Goal: Information Seeking & Learning: Learn about a topic

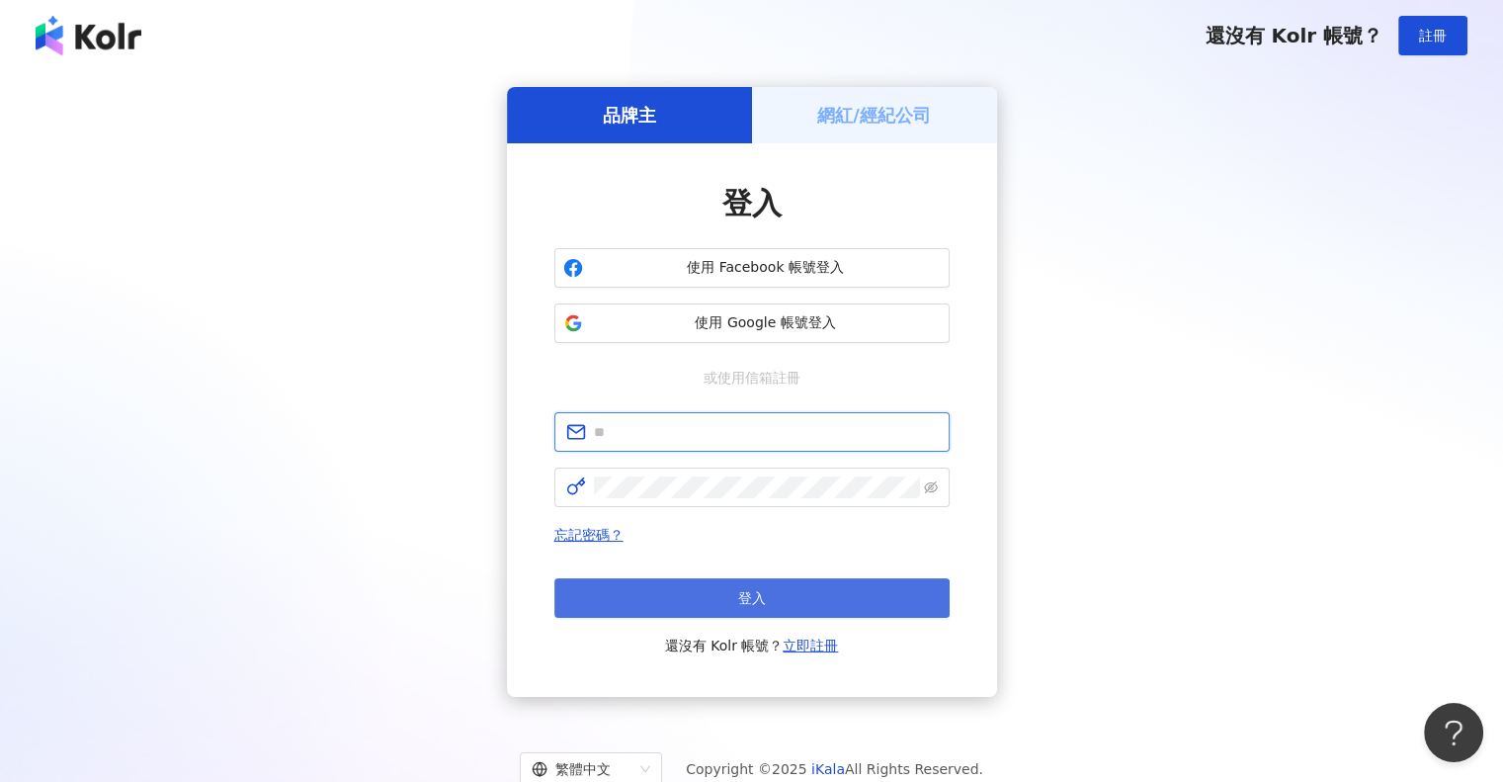
type input "**********"
click at [670, 595] on button "登入" at bounding box center [751, 598] width 395 height 40
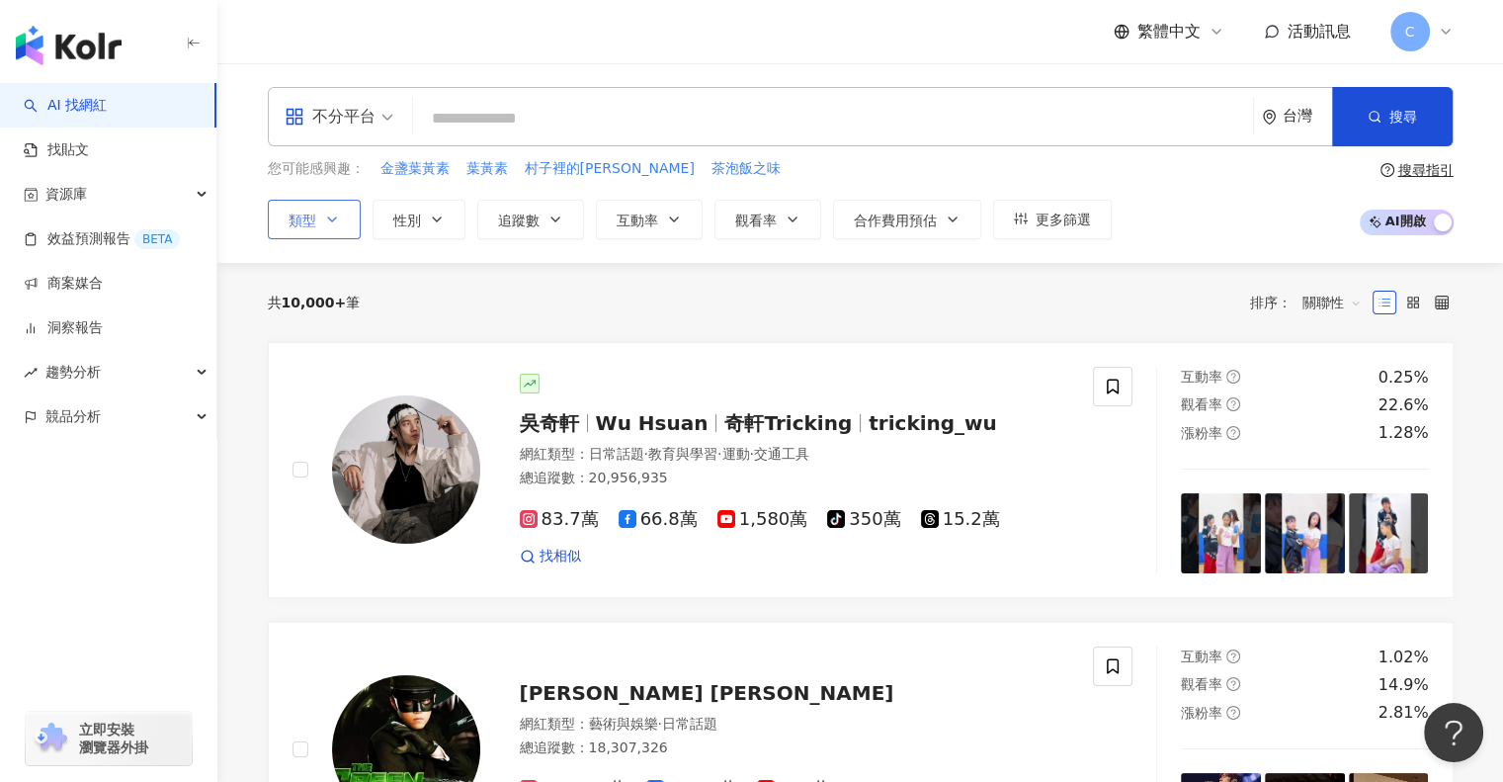
click at [318, 220] on button "類型" at bounding box center [314, 220] width 93 height 40
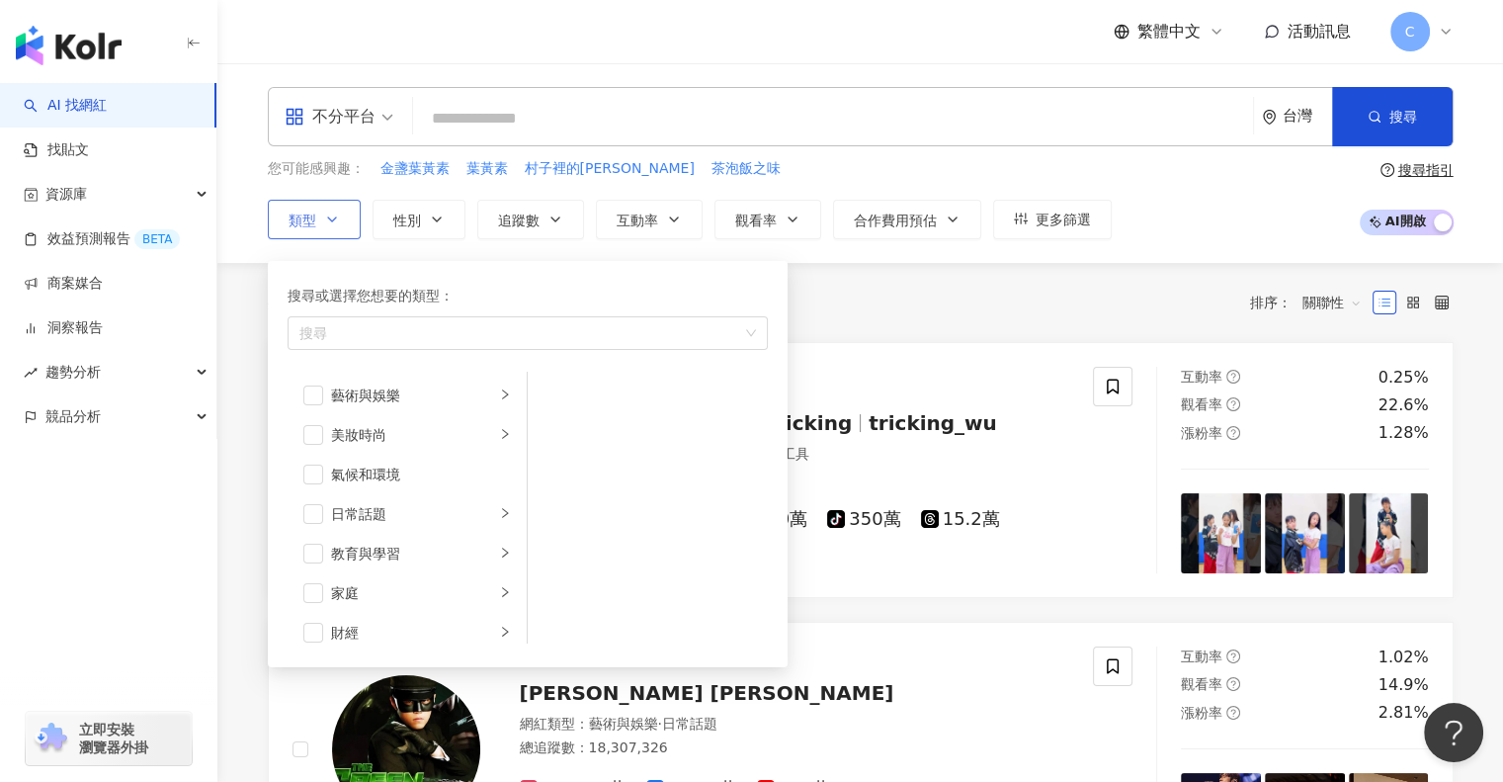
click at [322, 225] on button "類型 搜尋或選擇您想要的類型： 搜尋 藝術與娛樂 美妝時尚 氣候和環境 日常話題 教育與學習 家庭 財經 美食 命理占卜 遊戲 法政社會 生活風格 影視娛樂 …" at bounding box center [314, 220] width 93 height 40
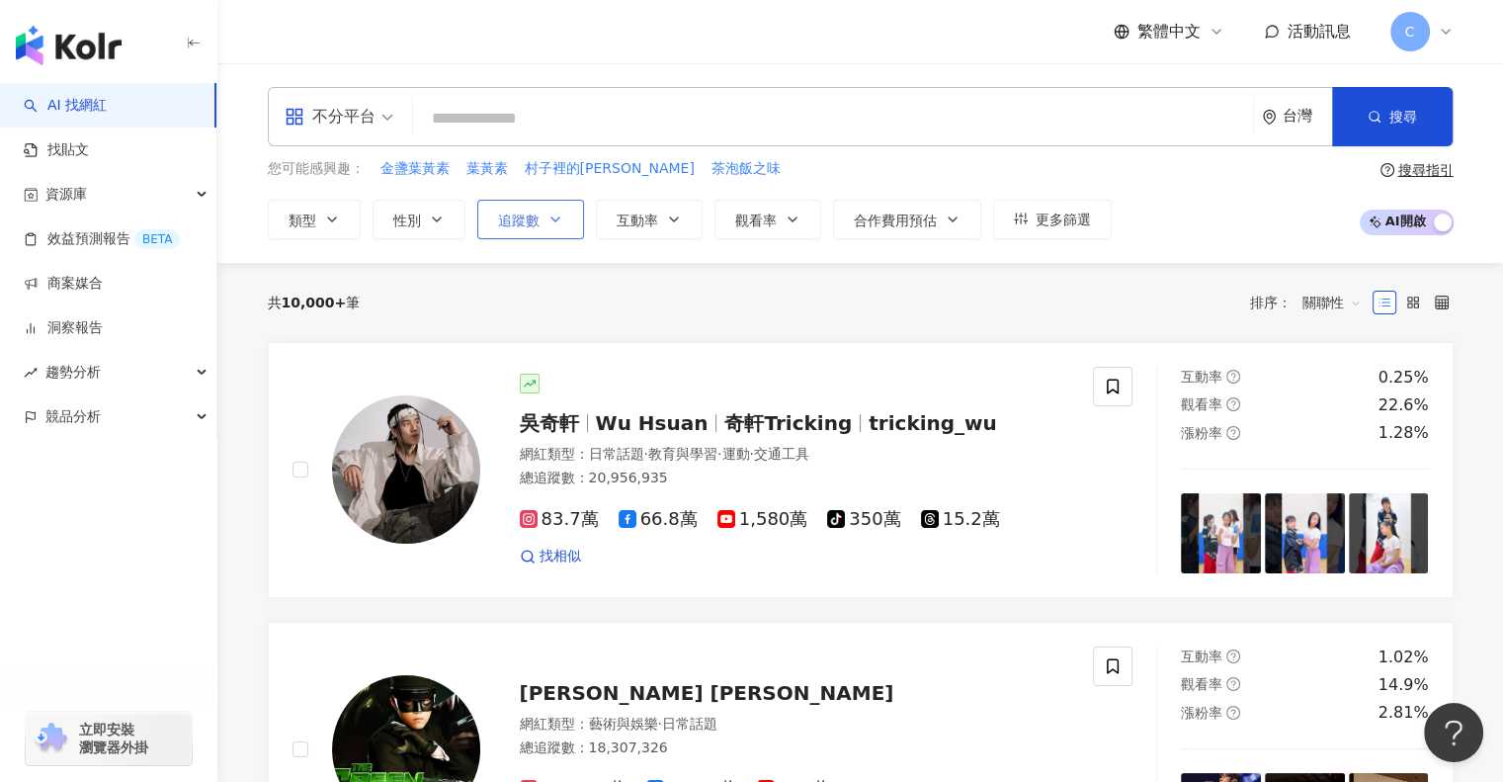
click at [502, 218] on span "追蹤數" at bounding box center [518, 220] width 41 height 16
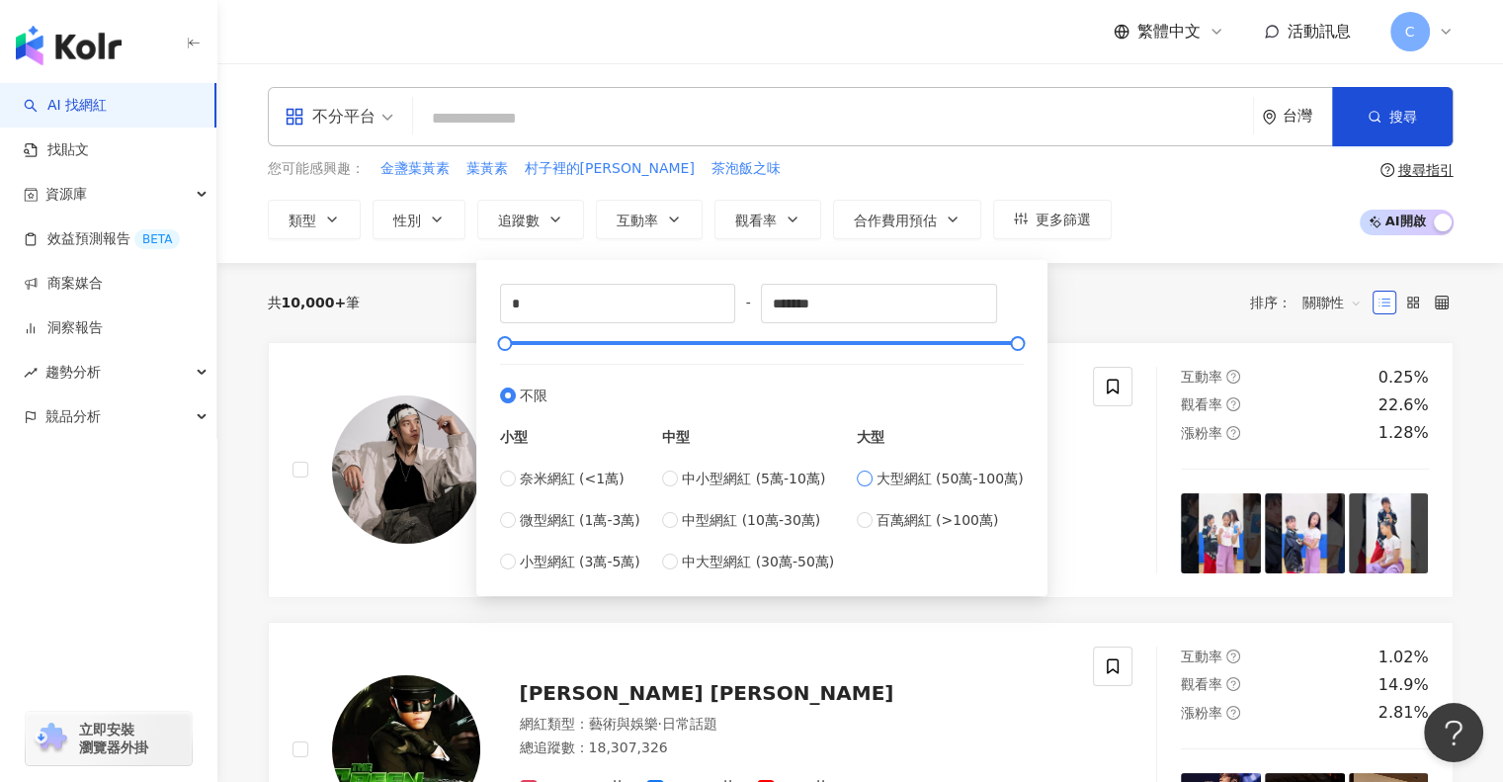
click at [917, 475] on span "大型網紅 (50萬-100萬)" at bounding box center [949, 478] width 147 height 22
type input "******"
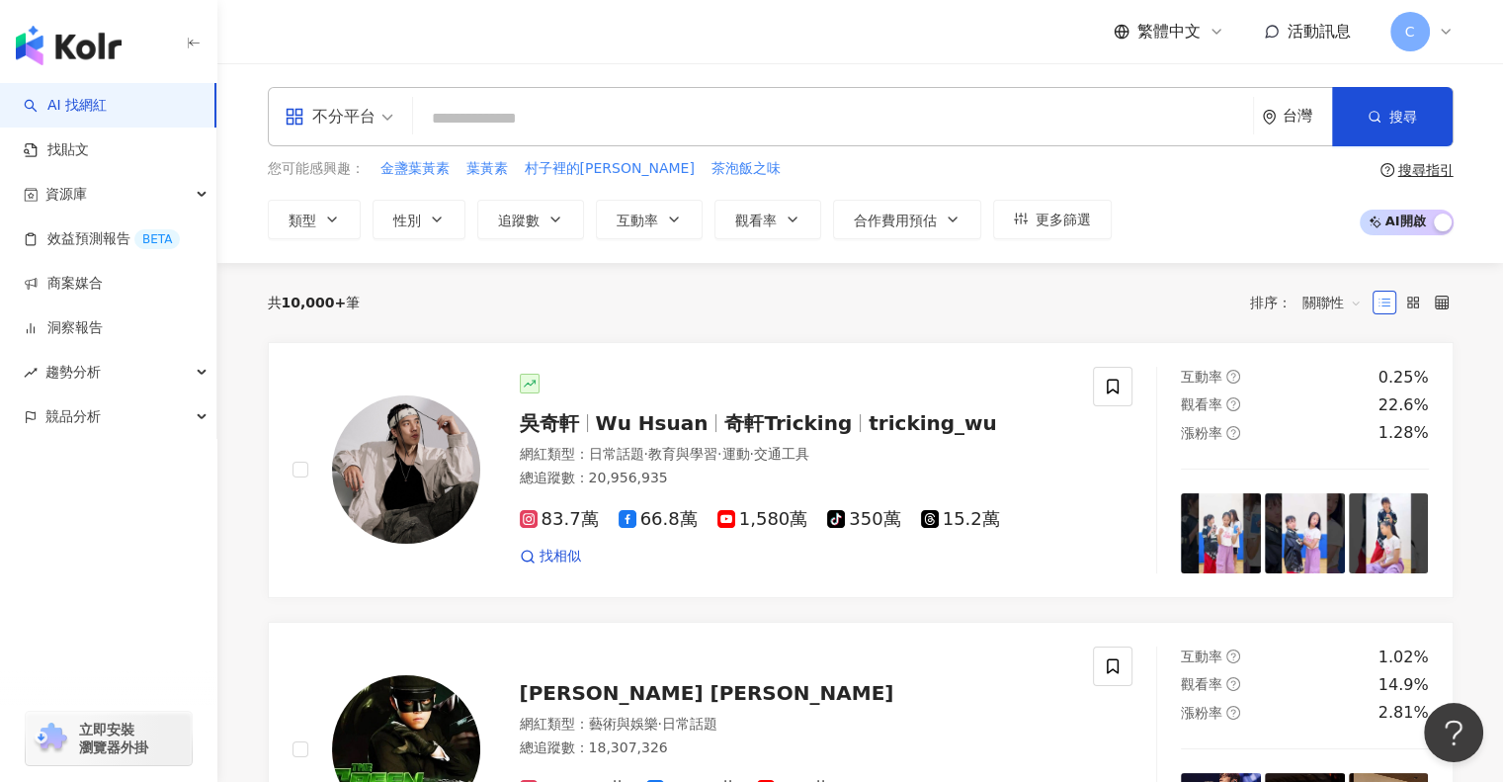
click at [1103, 280] on div "共 10,000+ 筆 排序： 關聯性" at bounding box center [861, 302] width 1186 height 79
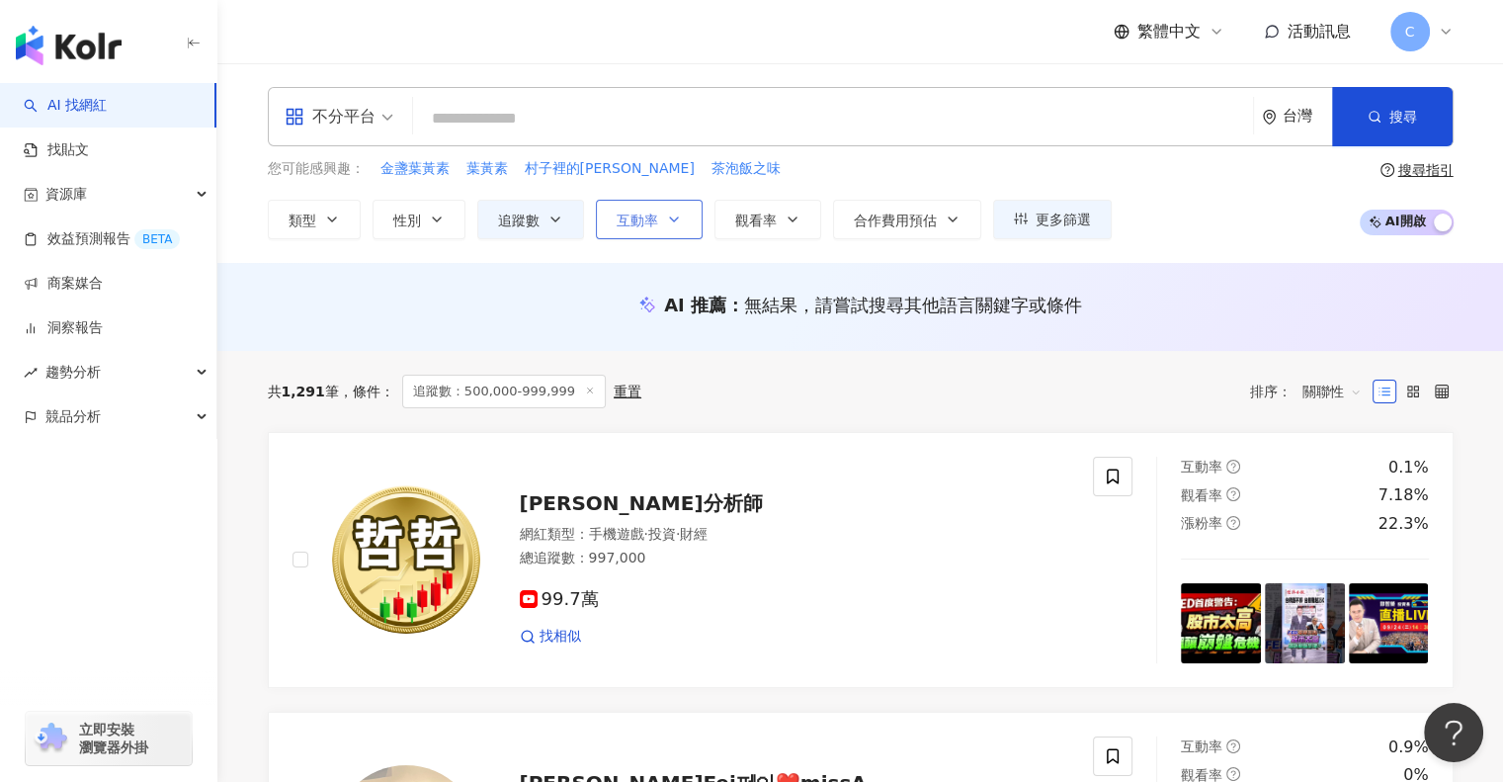
click at [649, 226] on span "互動率" at bounding box center [637, 220] width 41 height 16
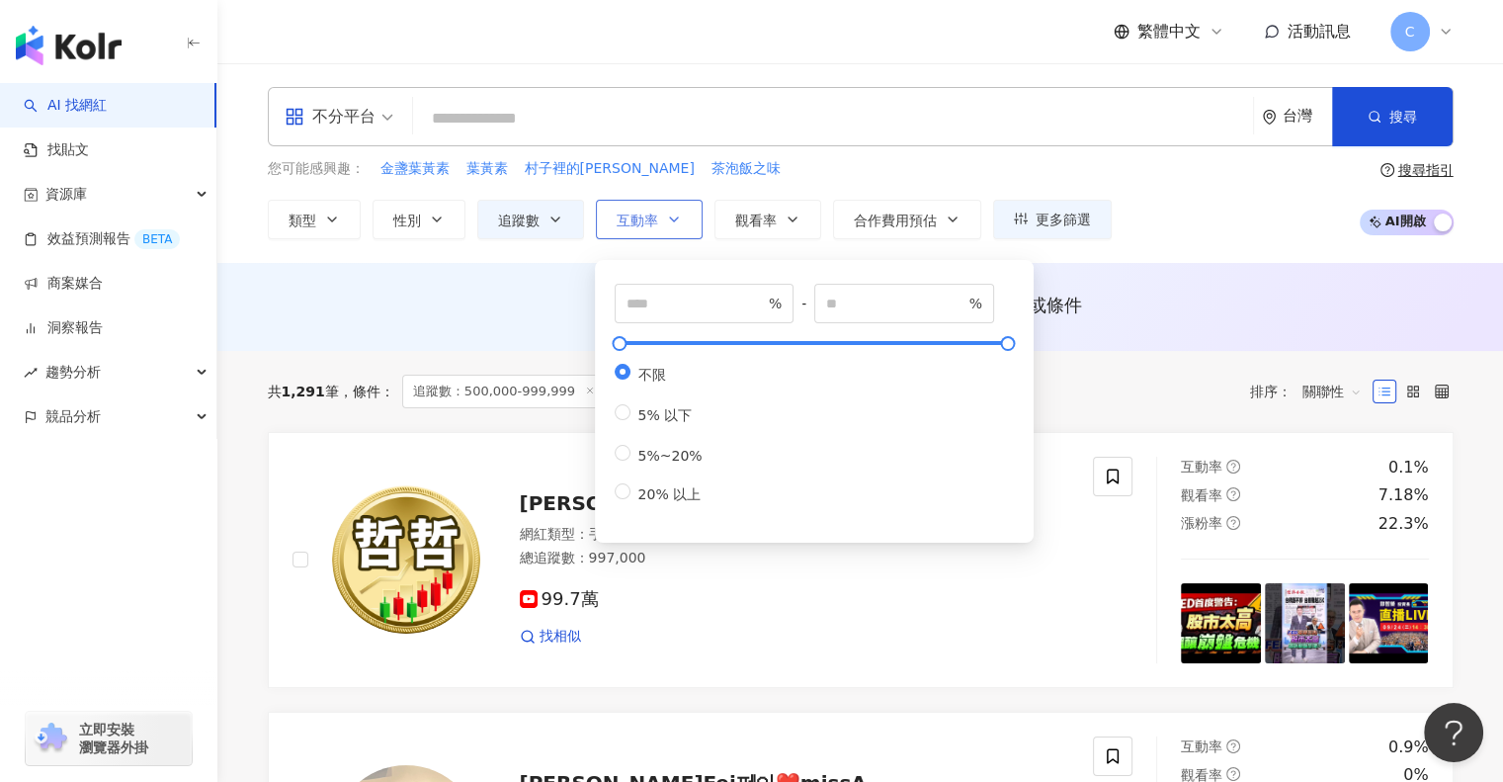
click at [650, 220] on span "互動率" at bounding box center [637, 220] width 41 height 16
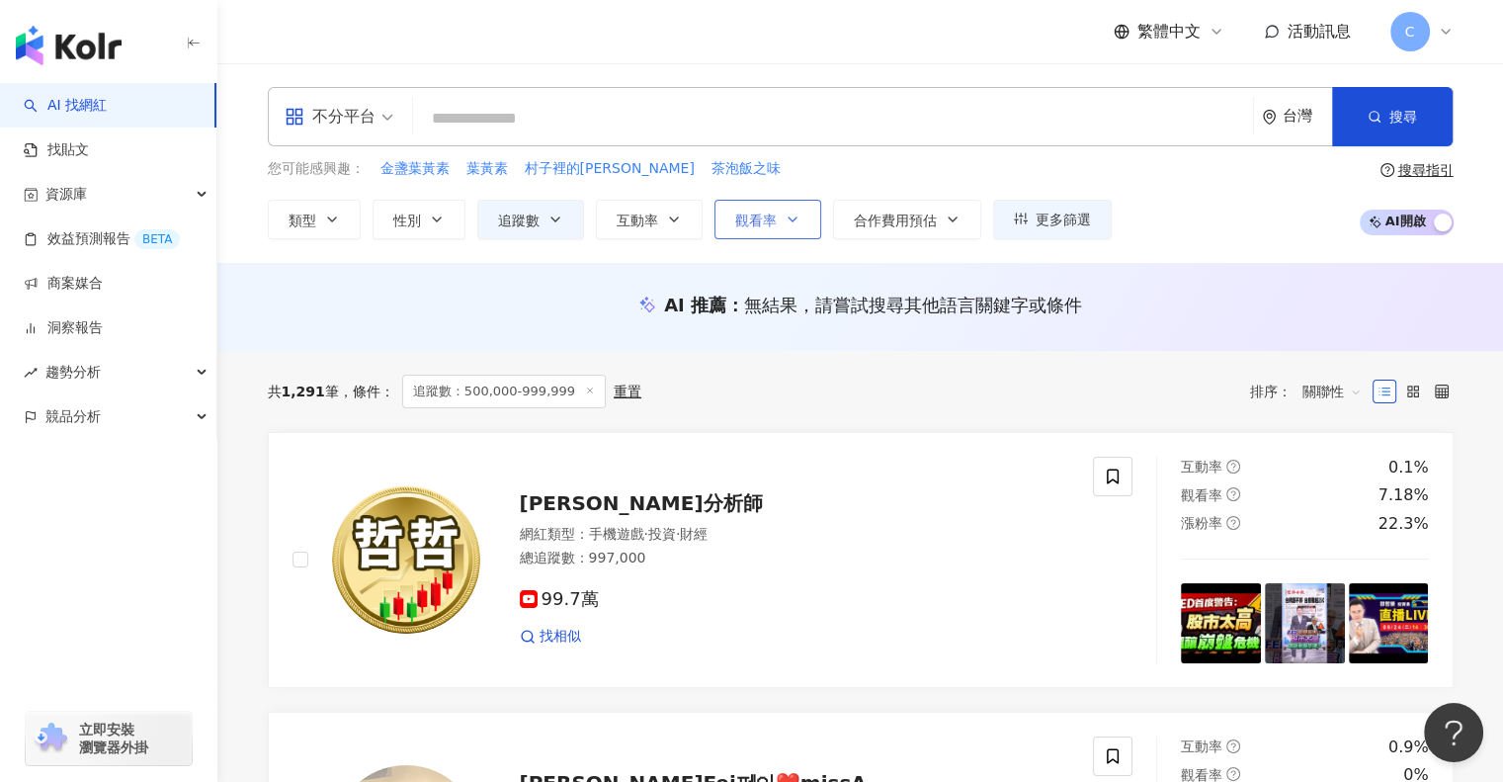
click at [757, 222] on span "觀看率" at bounding box center [755, 220] width 41 height 16
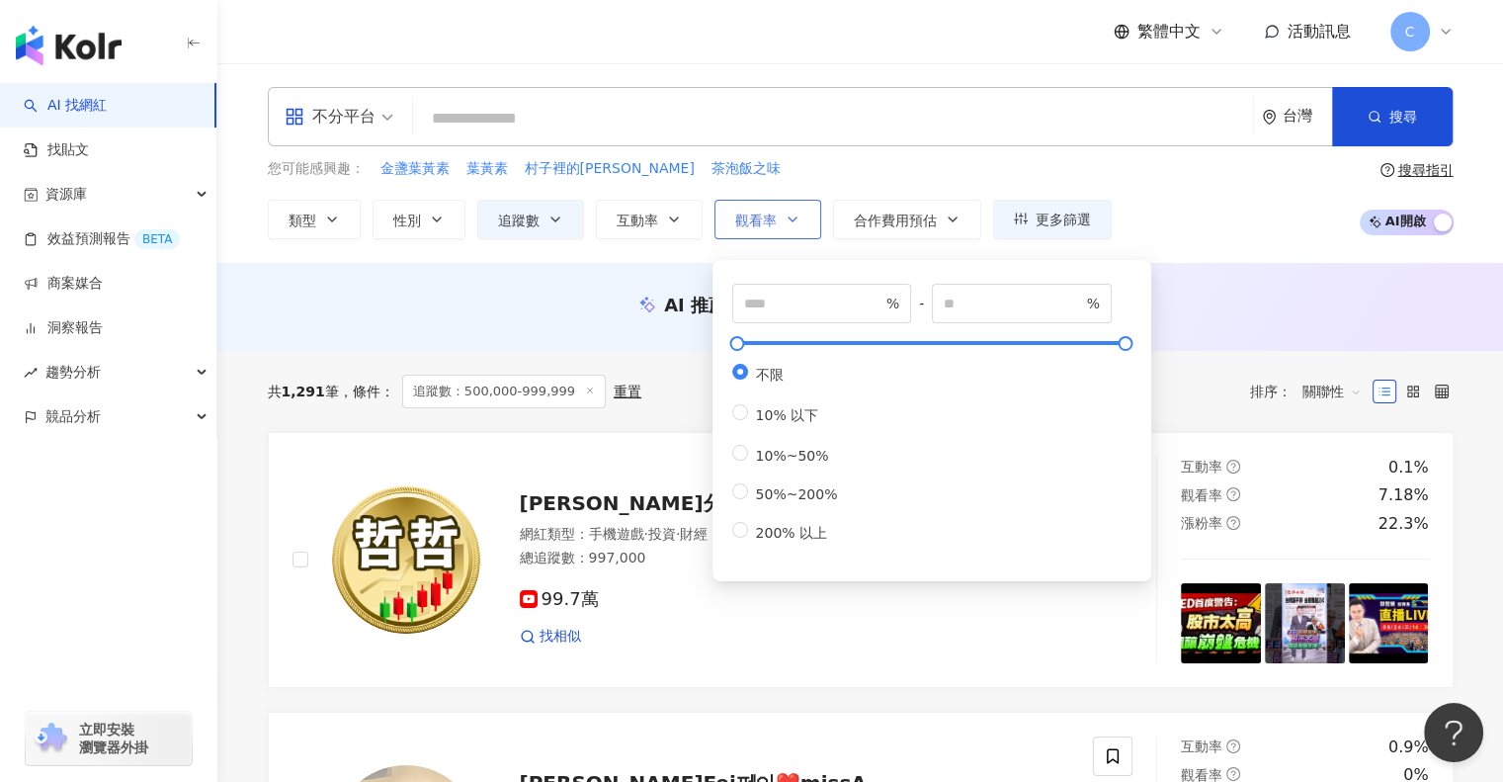
click at [757, 222] on span "觀看率" at bounding box center [755, 220] width 41 height 16
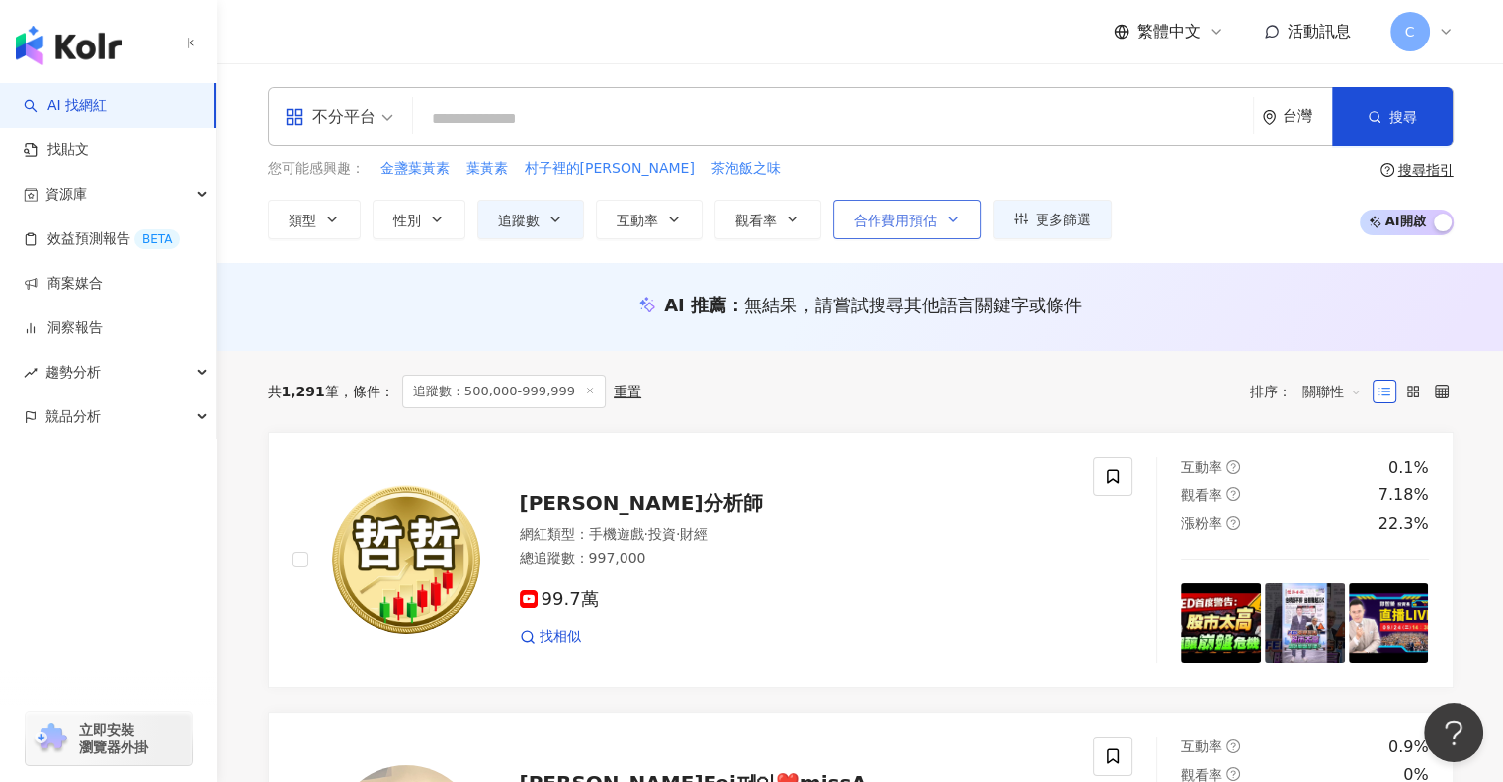
click at [879, 212] on span "合作費用預估" at bounding box center [895, 220] width 83 height 16
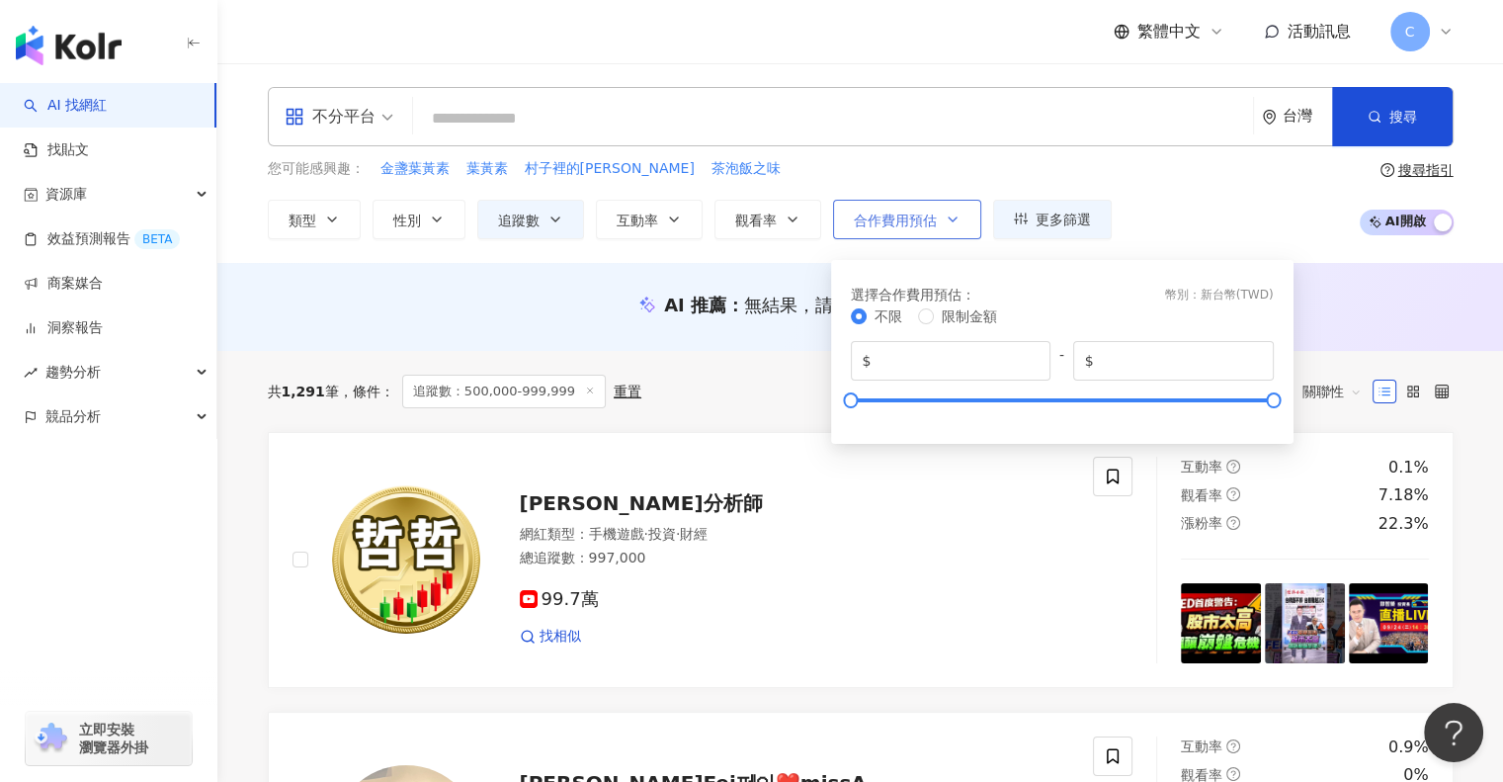
click at [879, 212] on span "合作費用預估" at bounding box center [895, 220] width 83 height 16
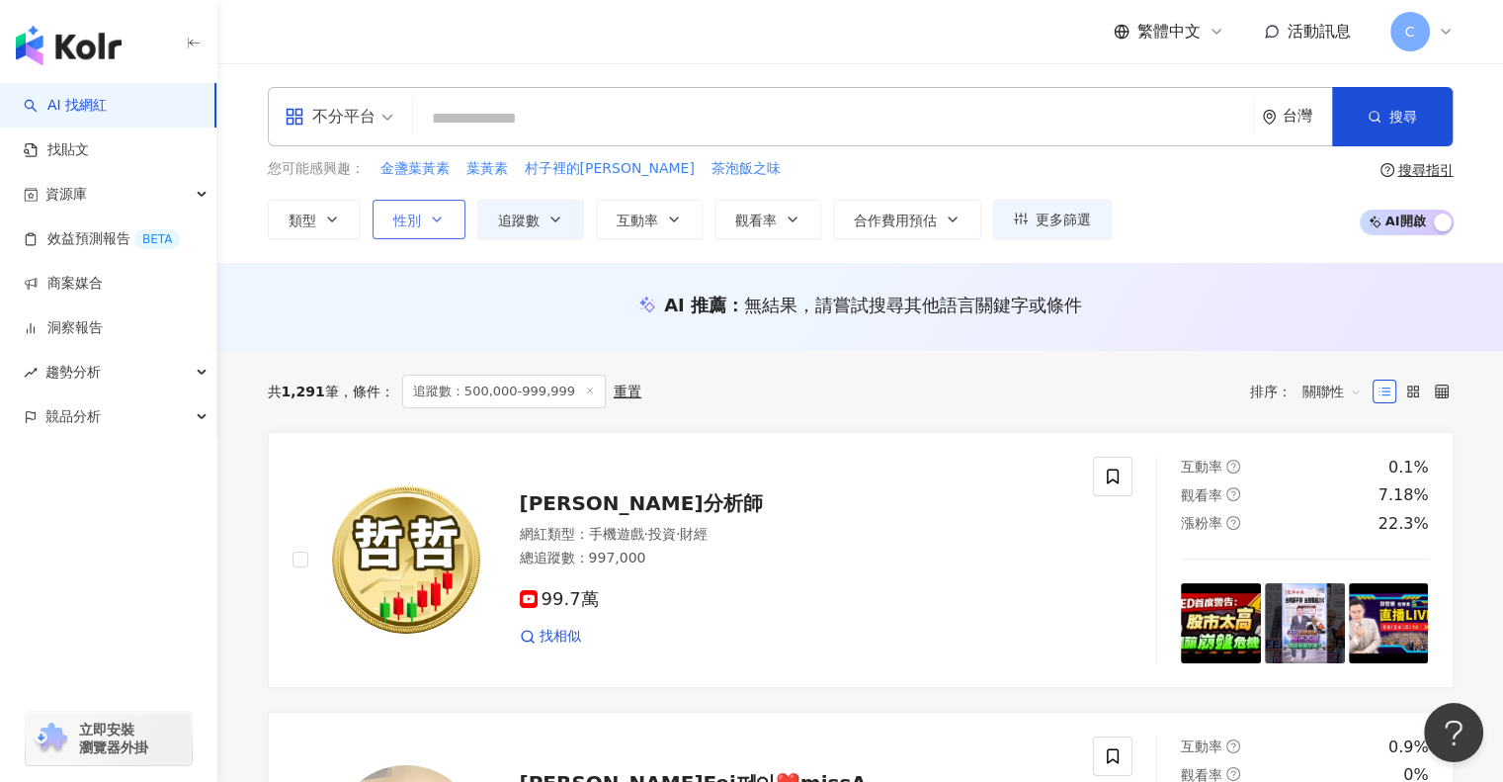
click at [407, 218] on span "性別" at bounding box center [407, 220] width 28 height 16
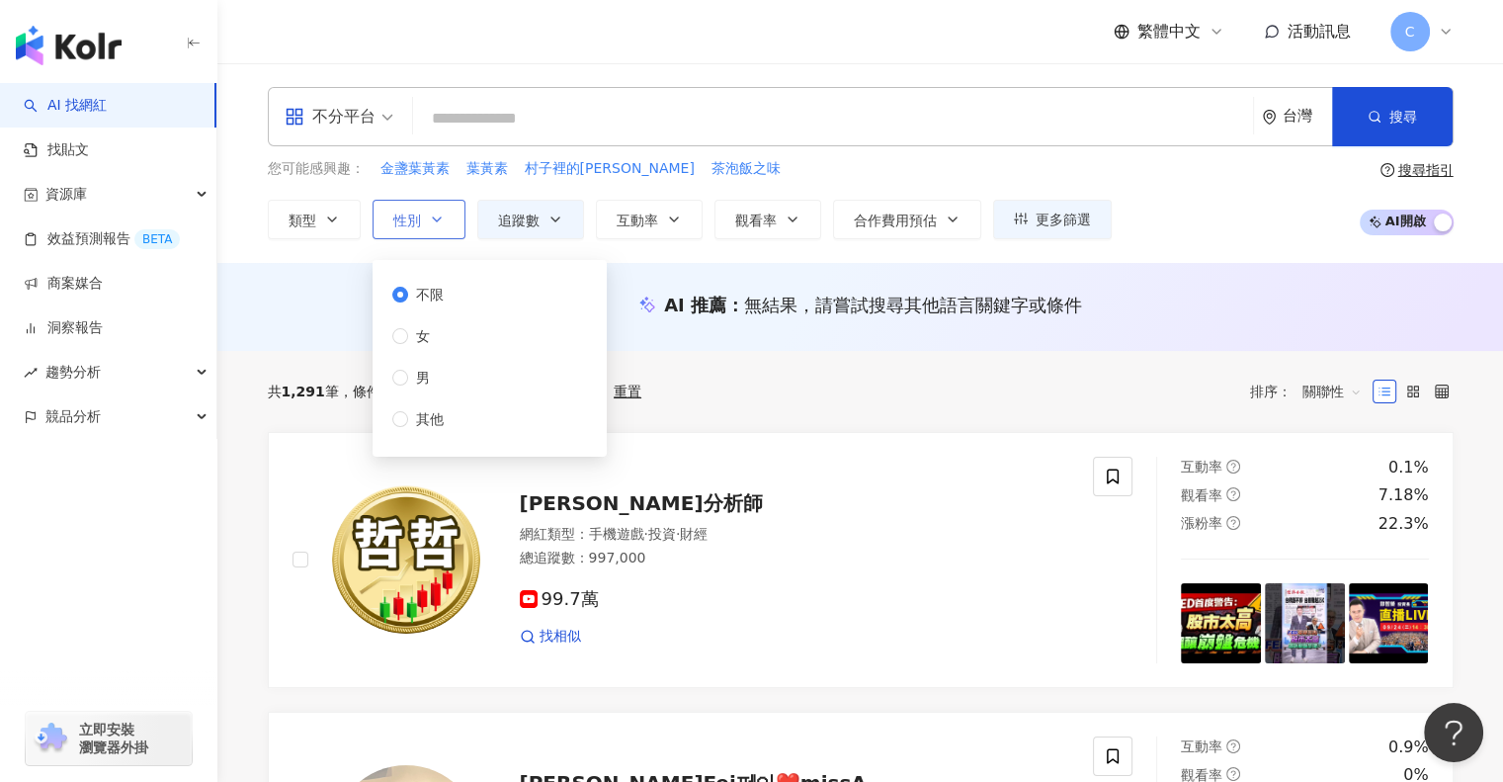
click at [407, 218] on span "性別" at bounding box center [407, 220] width 28 height 16
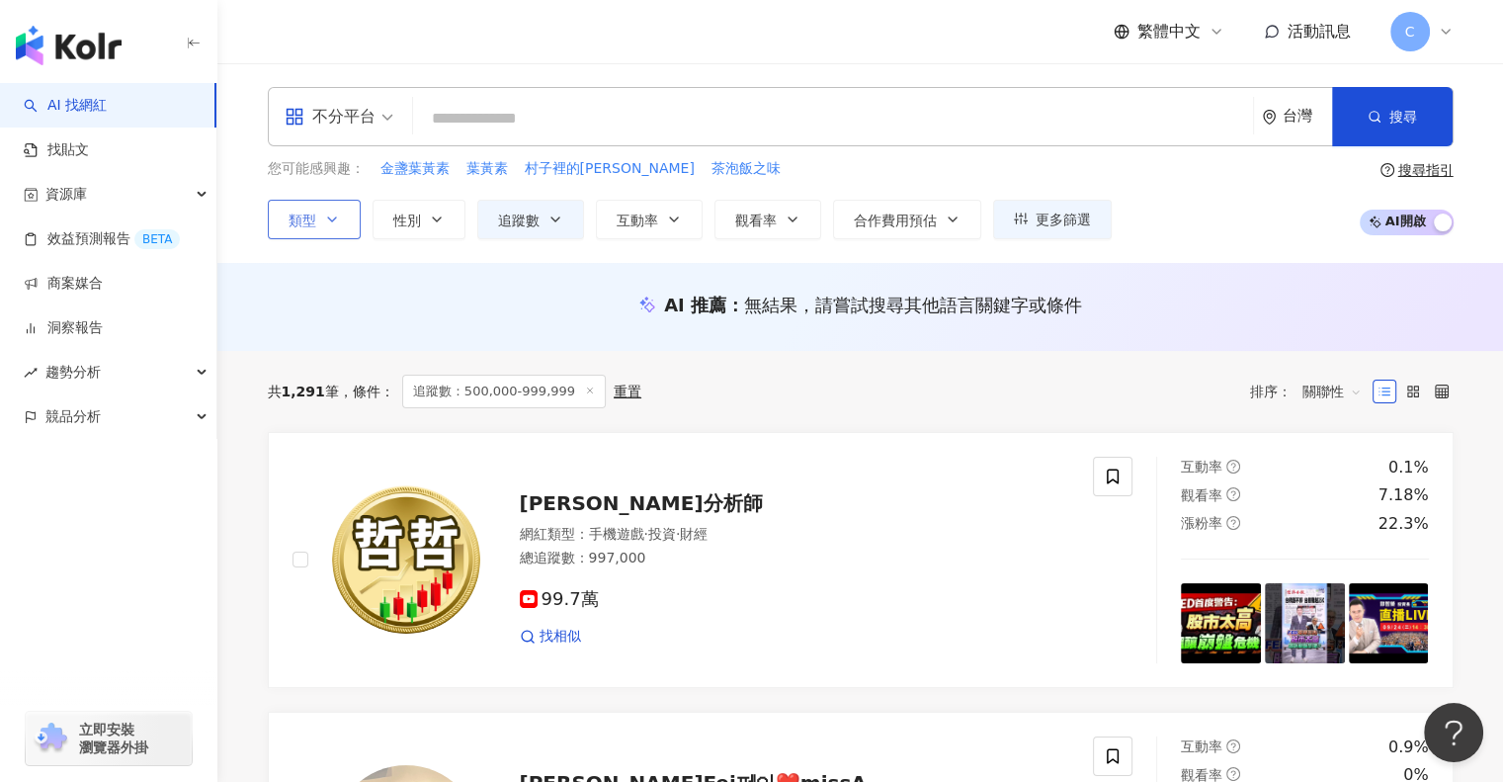
click at [309, 226] on span "類型" at bounding box center [303, 220] width 28 height 16
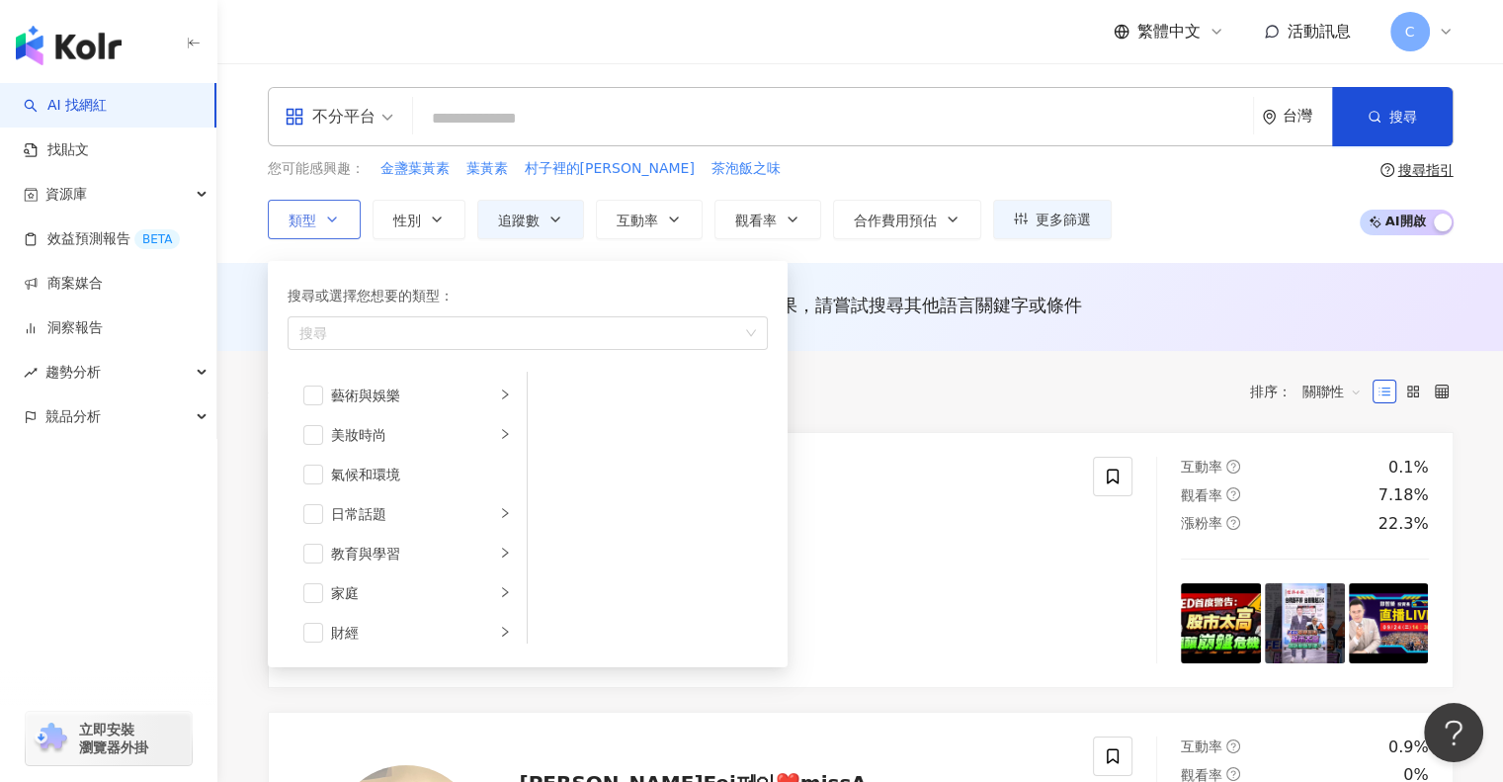
click at [309, 226] on span "類型" at bounding box center [303, 220] width 28 height 16
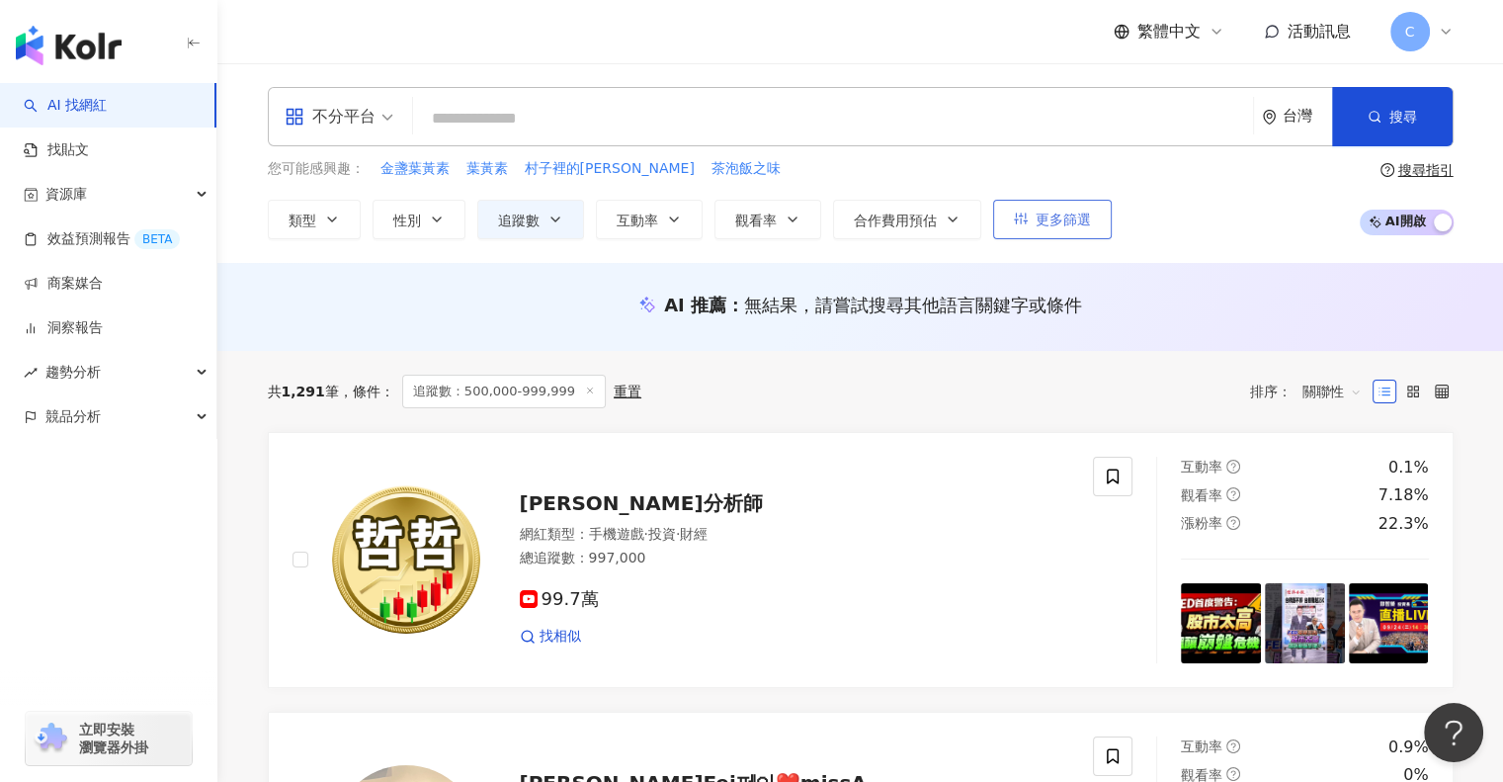
click at [998, 219] on button "更多篩選" at bounding box center [1052, 220] width 119 height 40
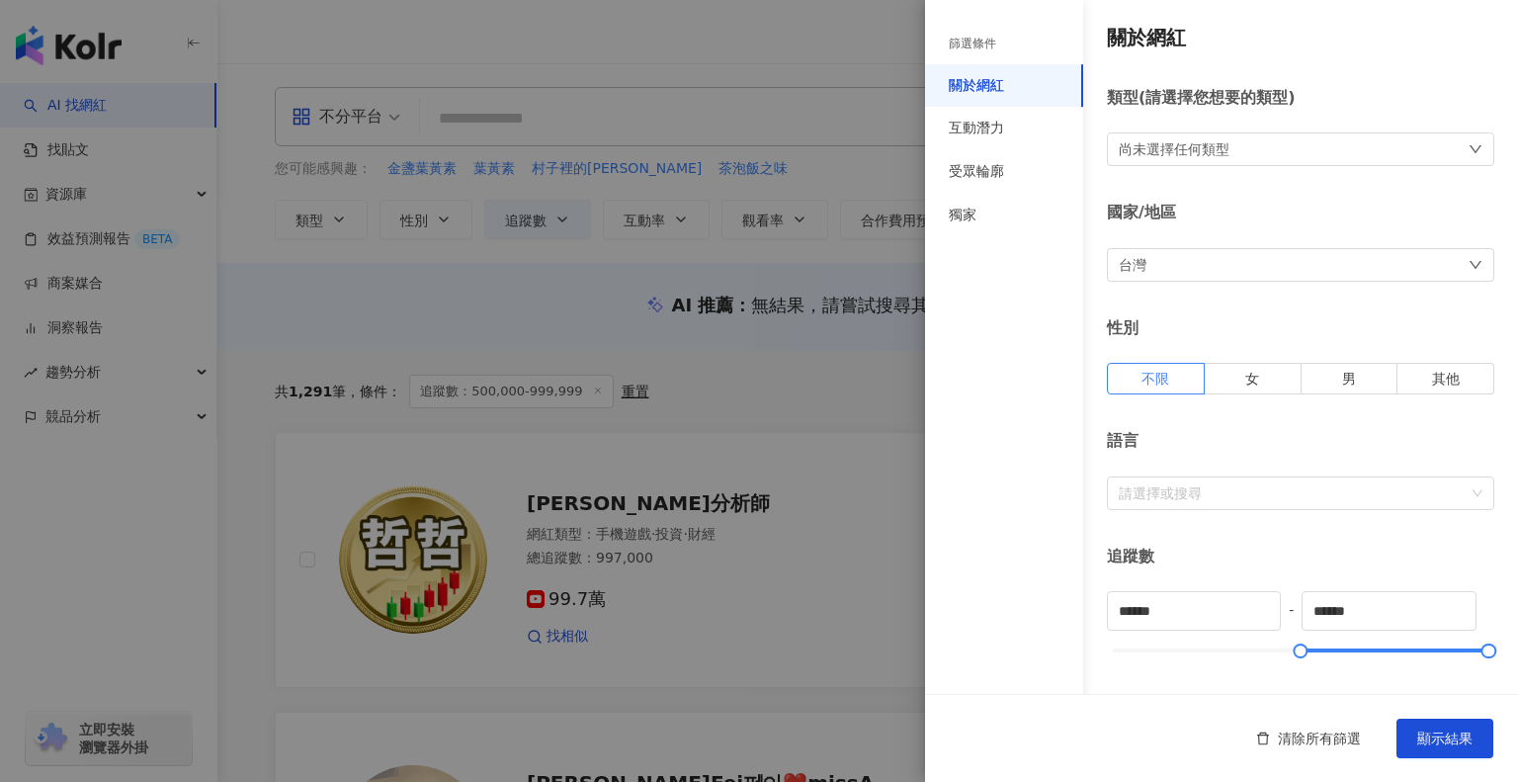
click at [1247, 137] on div "尚未選擇任何類型" at bounding box center [1300, 149] width 387 height 34
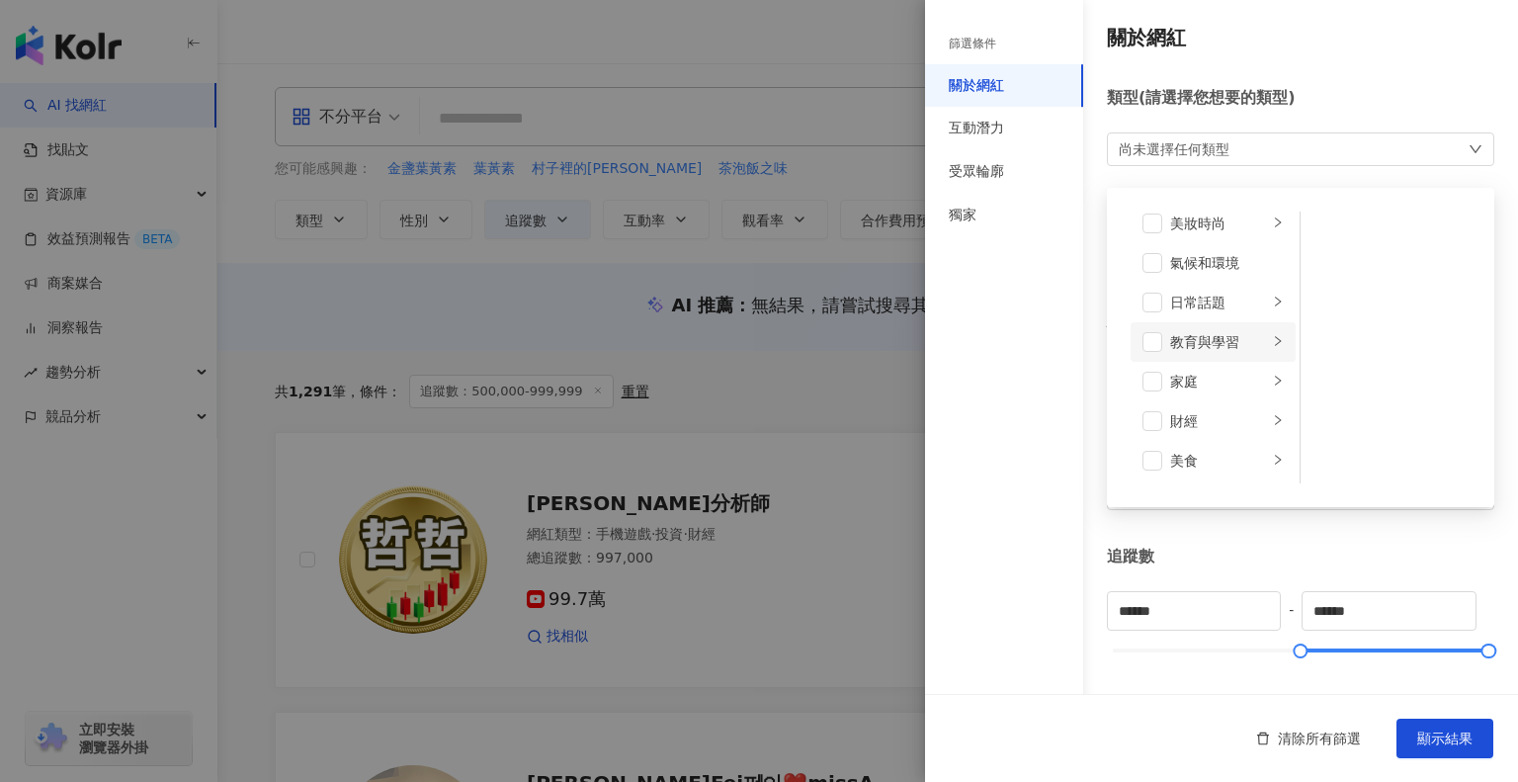
scroll to position [99, 0]
click at [1154, 291] on span at bounding box center [1152, 295] width 20 height 20
click at [1154, 256] on span at bounding box center [1152, 255] width 20 height 20
click at [1154, 331] on span at bounding box center [1152, 334] width 20 height 20
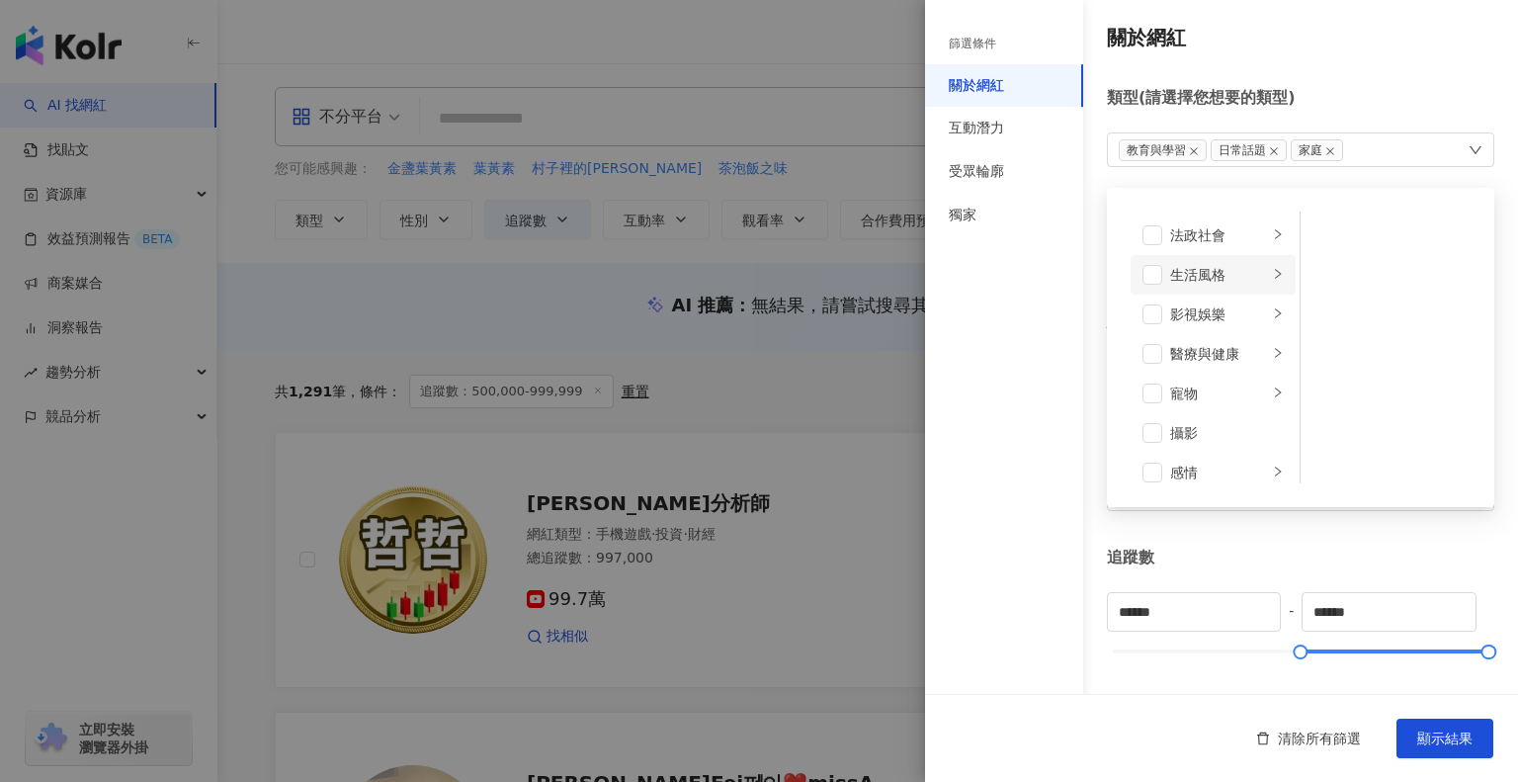
click at [1157, 285] on li "生活風格" at bounding box center [1212, 275] width 165 height 40
click at [1158, 271] on span at bounding box center [1152, 275] width 20 height 20
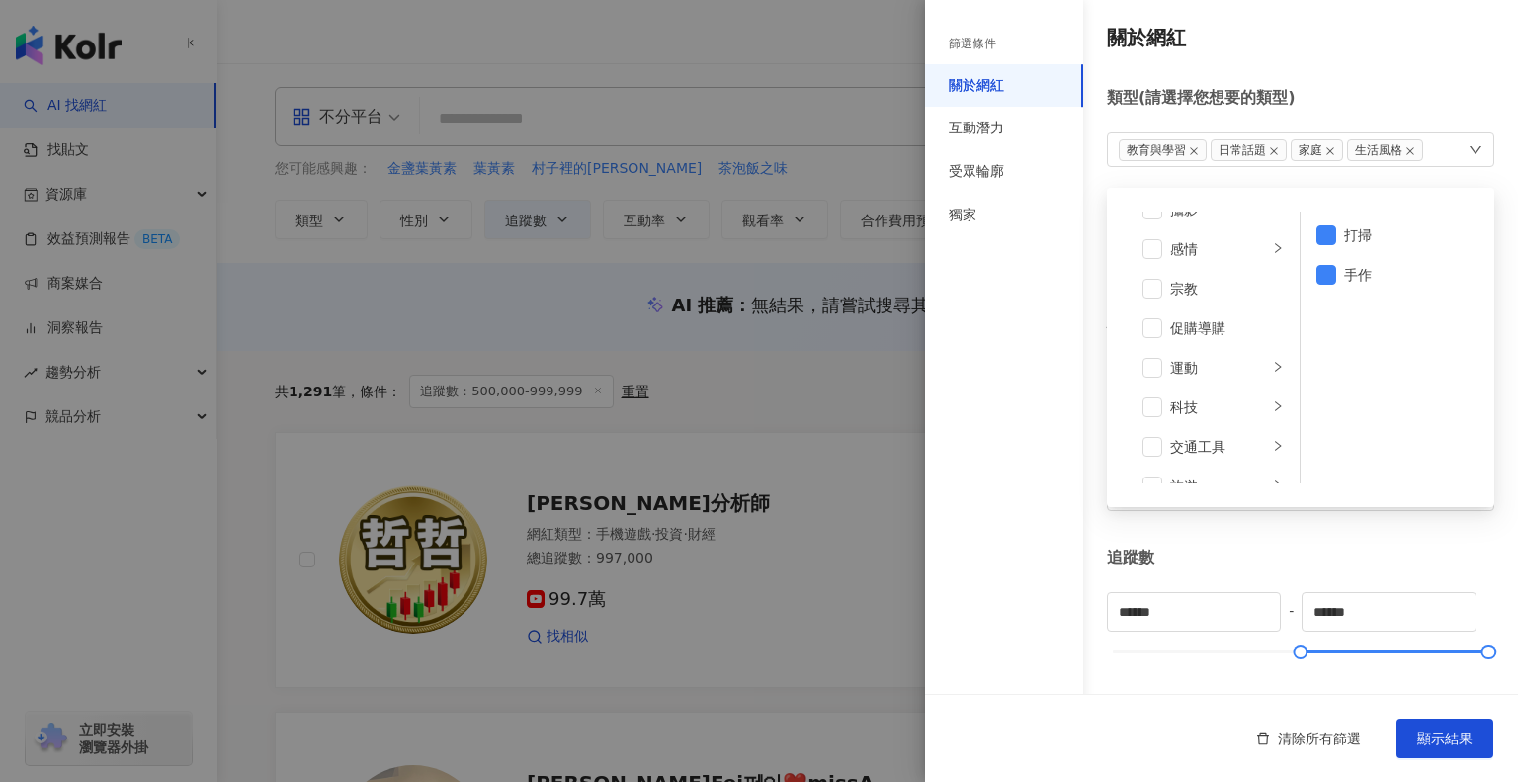
scroll to position [289, 0]
click at [1152, 378] on span at bounding box center [1152, 382] width 20 height 20
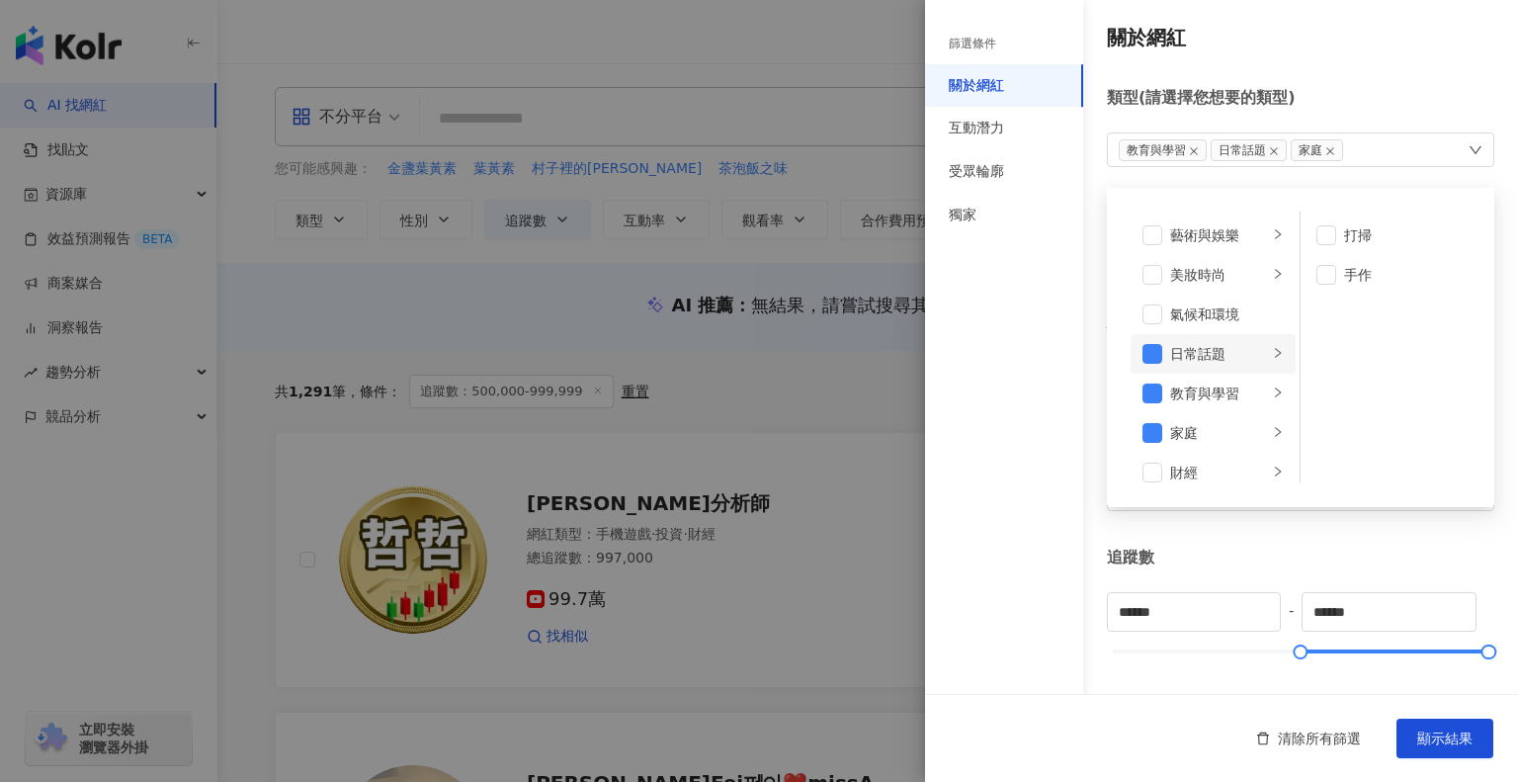
click at [1229, 355] on div "日常話題" at bounding box center [1219, 354] width 98 height 22
click at [1225, 392] on div "教育與學習" at bounding box center [1219, 393] width 98 height 22
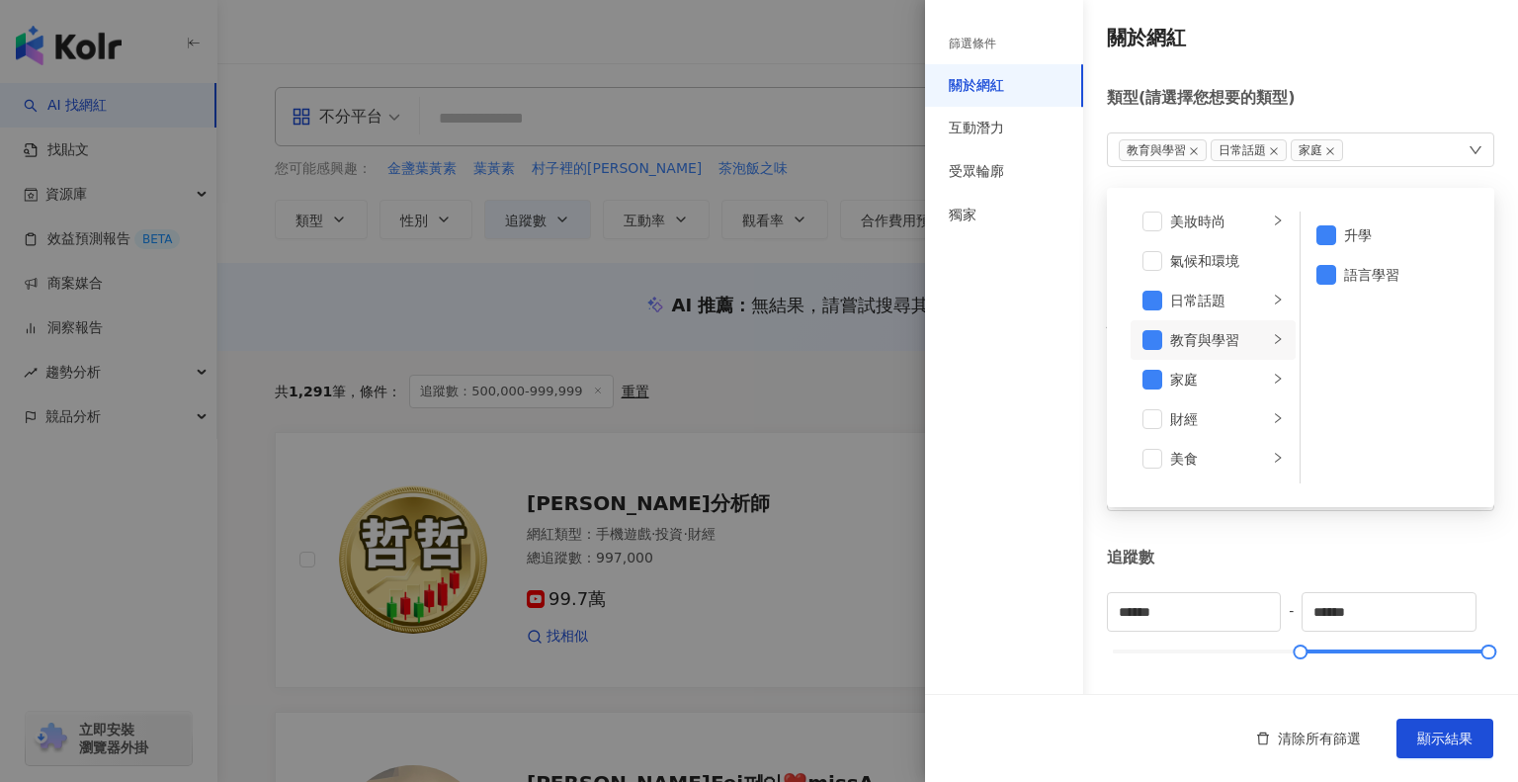
scroll to position [99, 0]
click at [1150, 295] on span at bounding box center [1152, 295] width 20 height 20
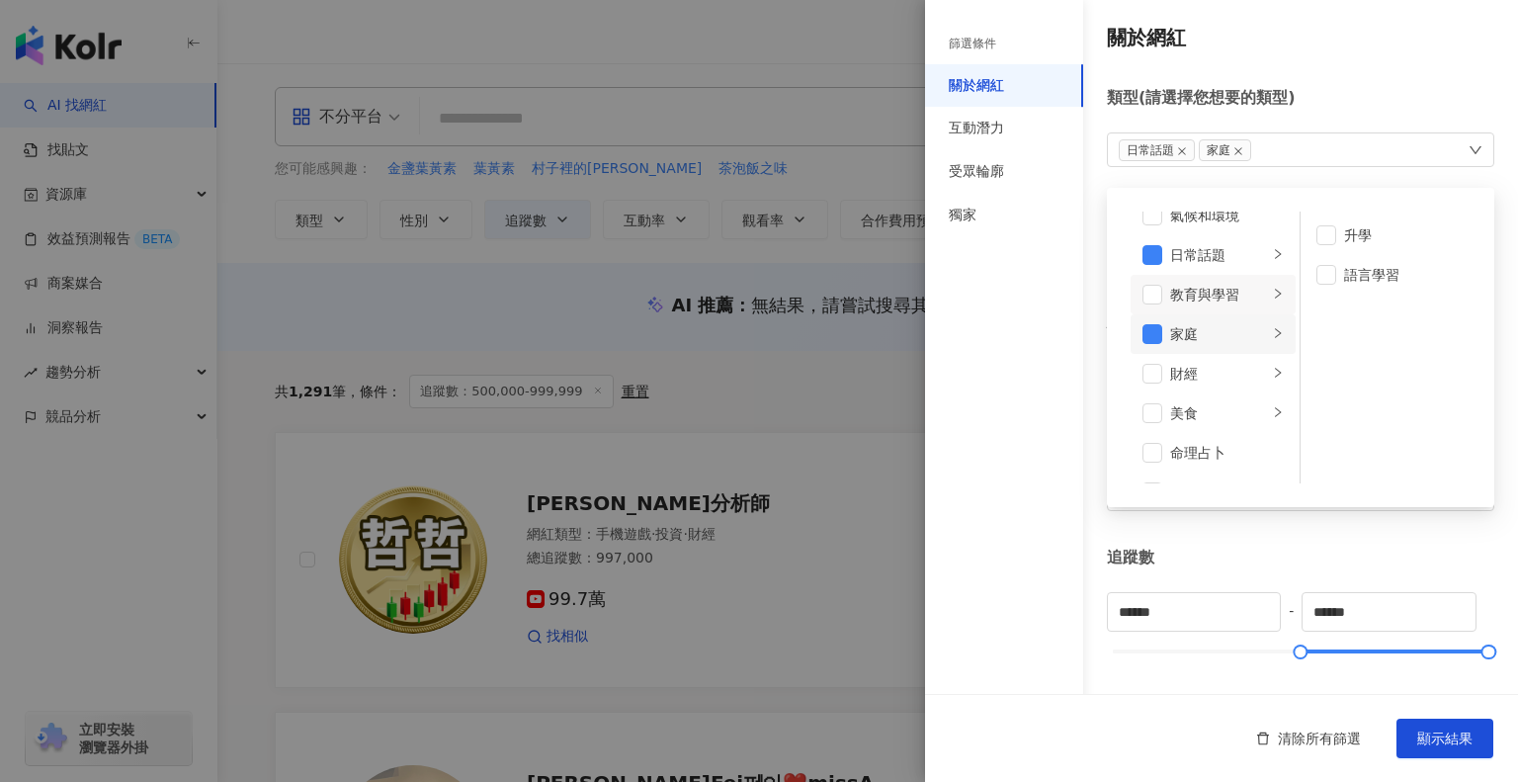
click at [1221, 333] on div "家庭" at bounding box center [1219, 334] width 98 height 22
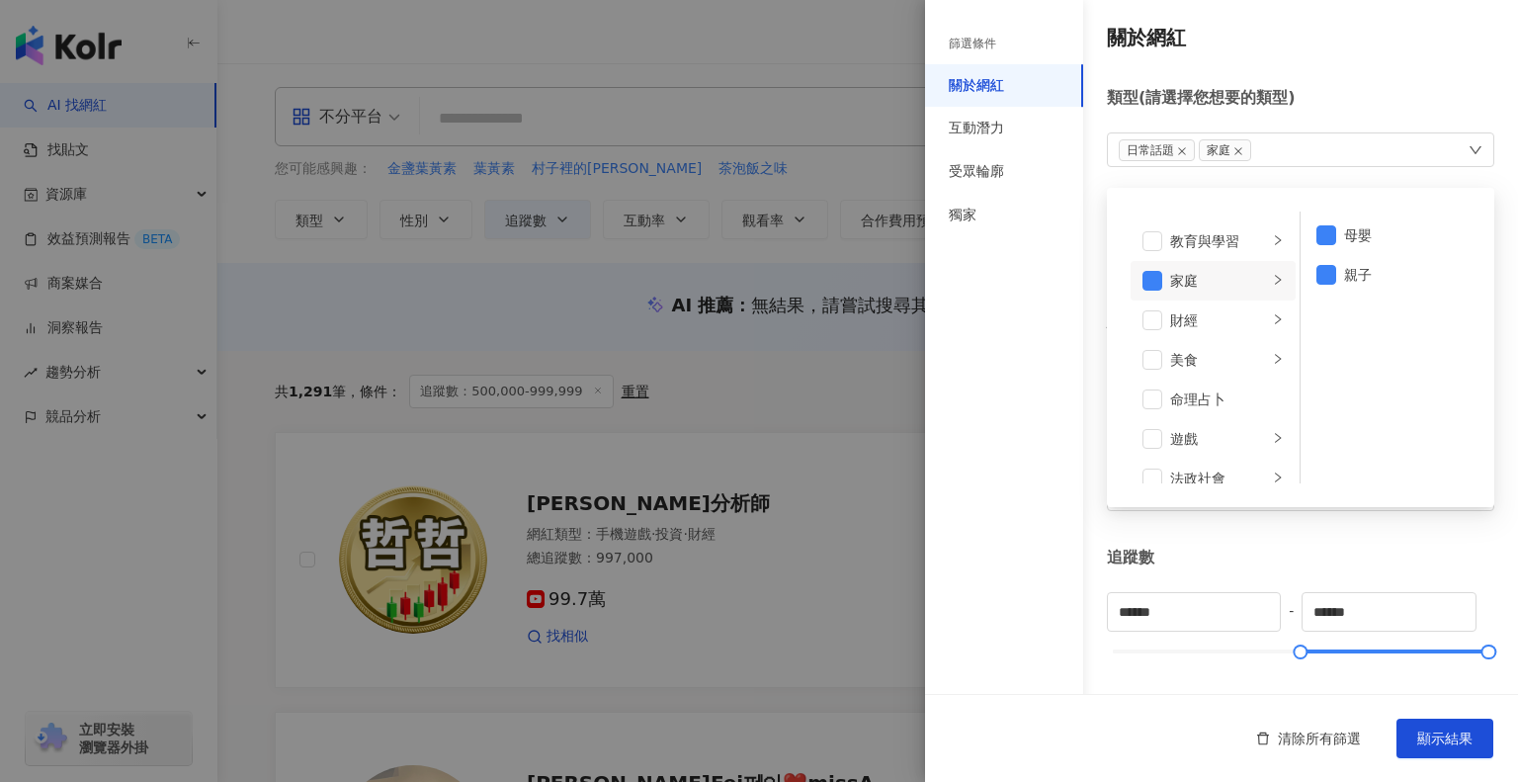
scroll to position [198, 0]
click at [1217, 304] on div "美食" at bounding box center [1219, 314] width 98 height 22
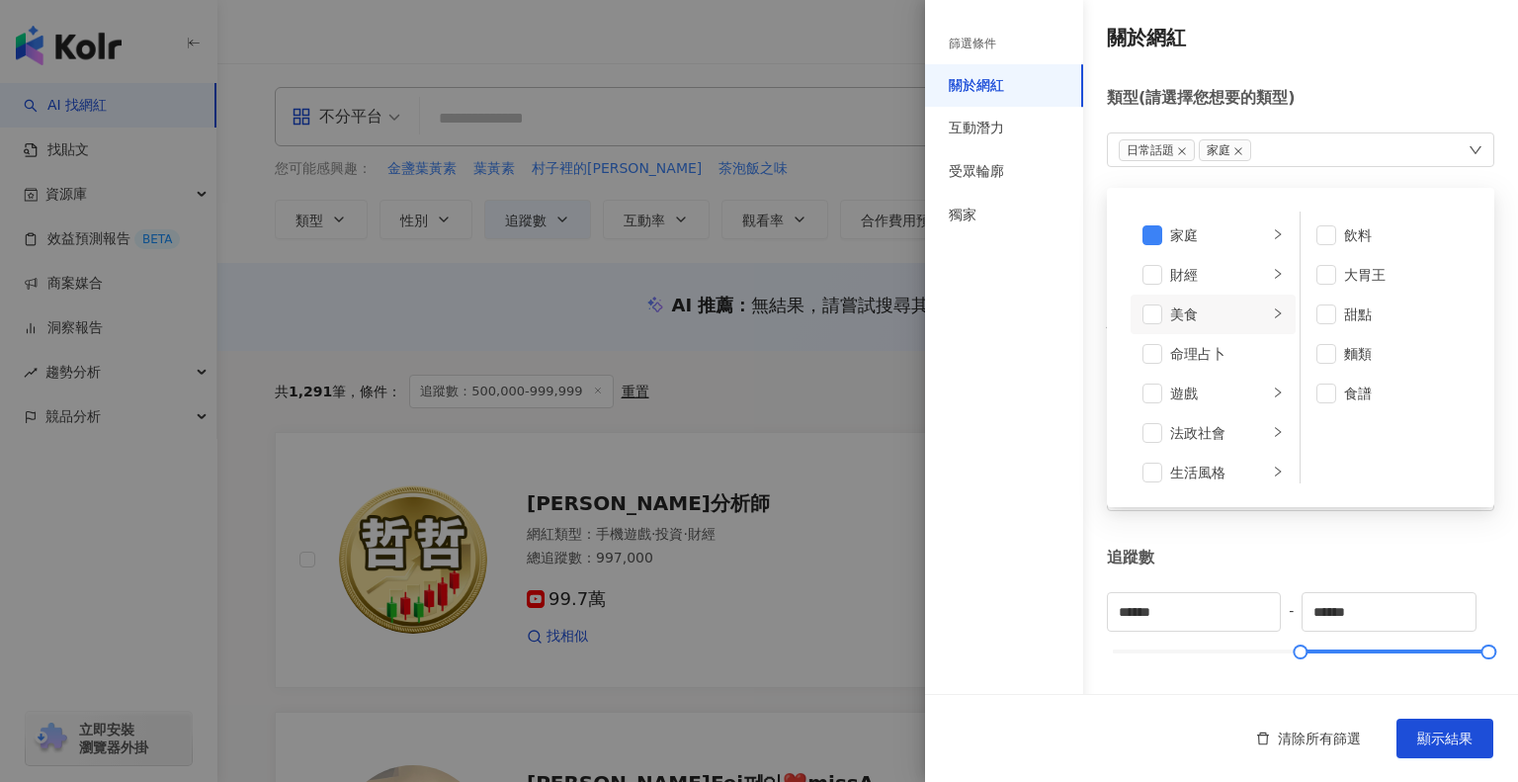
click at [1217, 304] on div "美食" at bounding box center [1219, 314] width 98 height 22
click at [1205, 282] on div "感情" at bounding box center [1219, 275] width 98 height 22
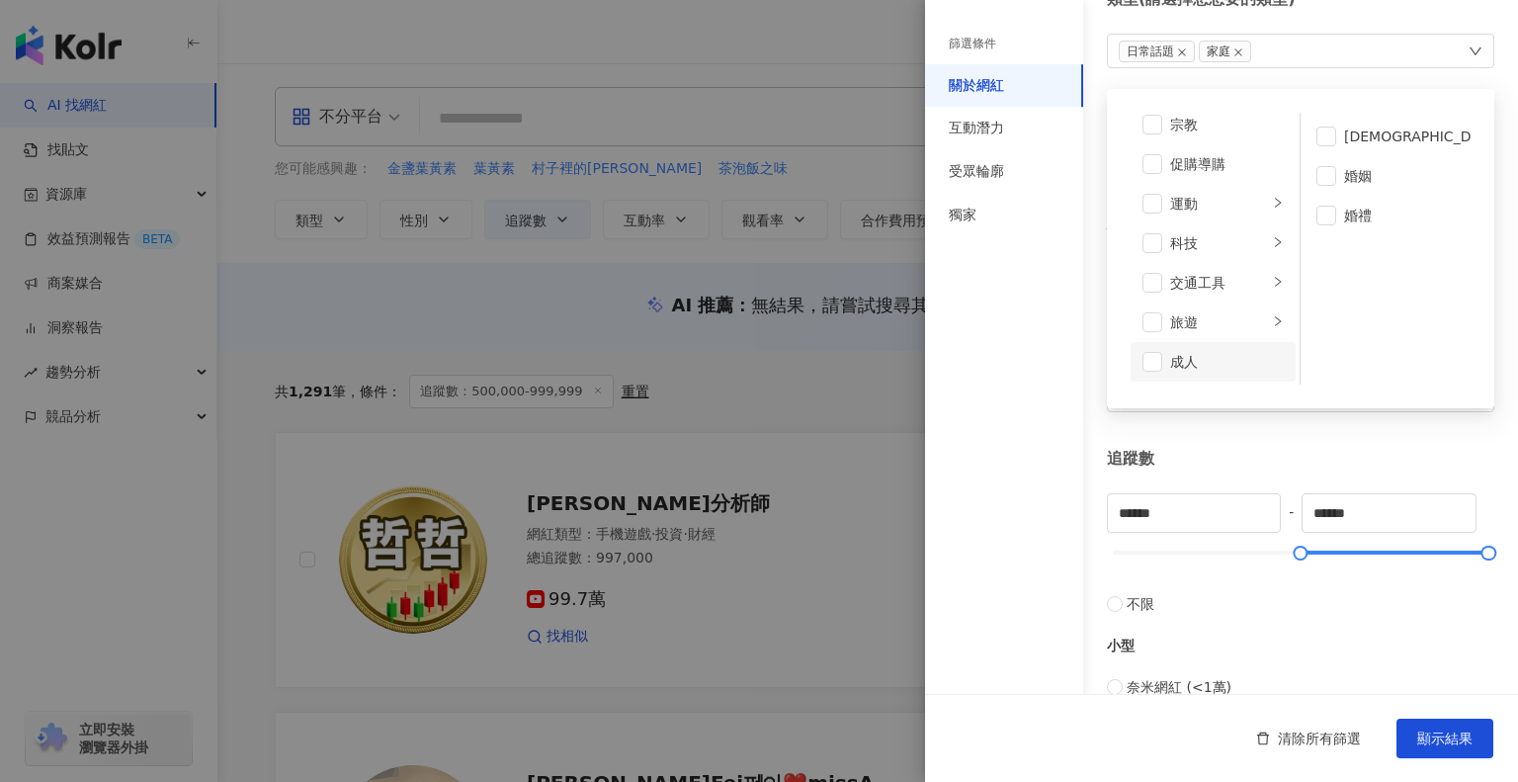
click at [1213, 363] on div "成人" at bounding box center [1227, 362] width 114 height 22
click at [1183, 359] on div "成人" at bounding box center [1227, 362] width 114 height 22
click at [1194, 324] on div "旅遊" at bounding box center [1219, 322] width 98 height 22
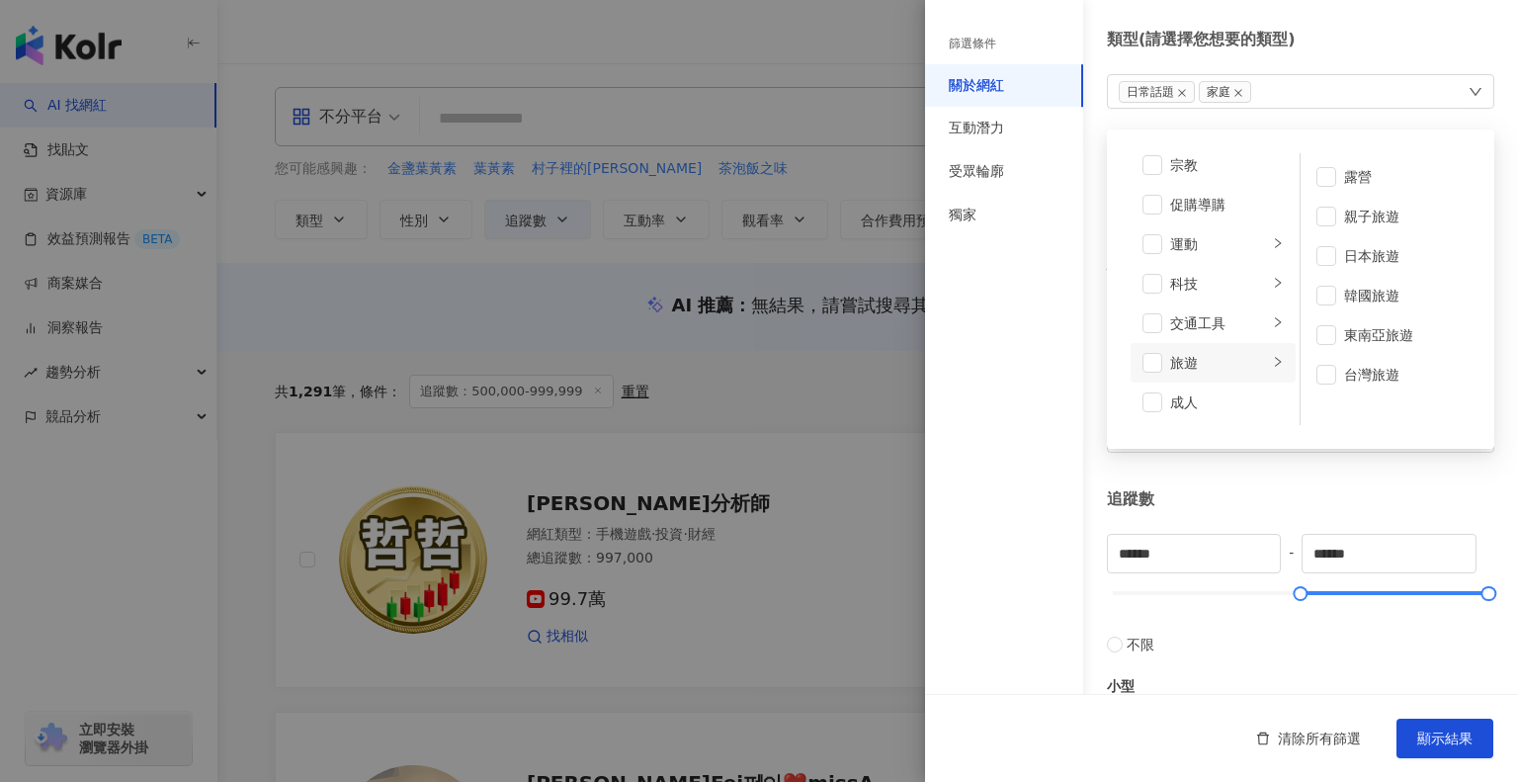
scroll to position [0, 0]
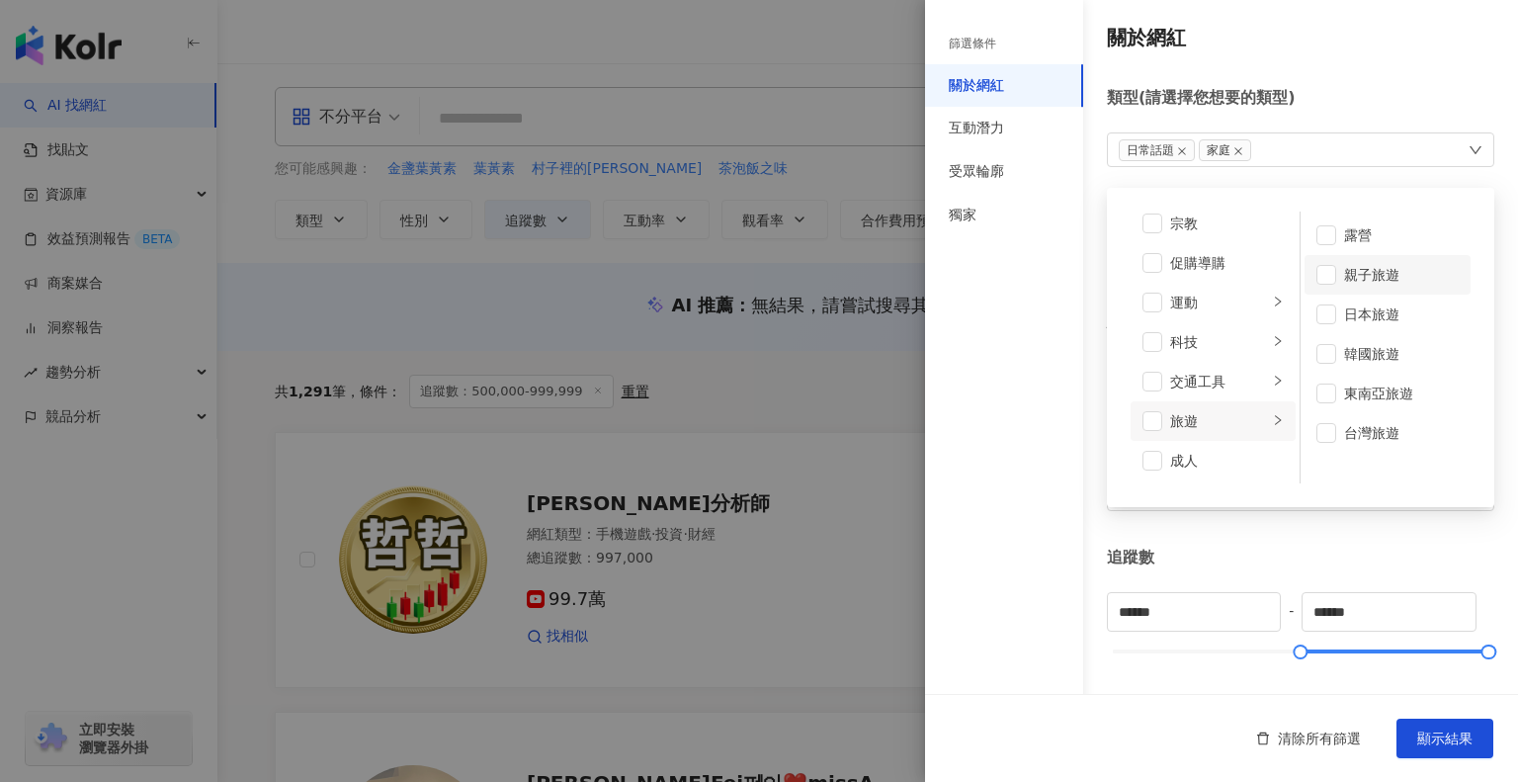
click at [1344, 270] on div "親子旅遊" at bounding box center [1401, 275] width 115 height 22
click at [1322, 243] on span at bounding box center [1326, 235] width 20 height 20
click at [1327, 236] on span at bounding box center [1326, 235] width 20 height 20
click at [1324, 311] on span at bounding box center [1326, 314] width 20 height 20
click at [1320, 355] on span at bounding box center [1326, 354] width 20 height 20
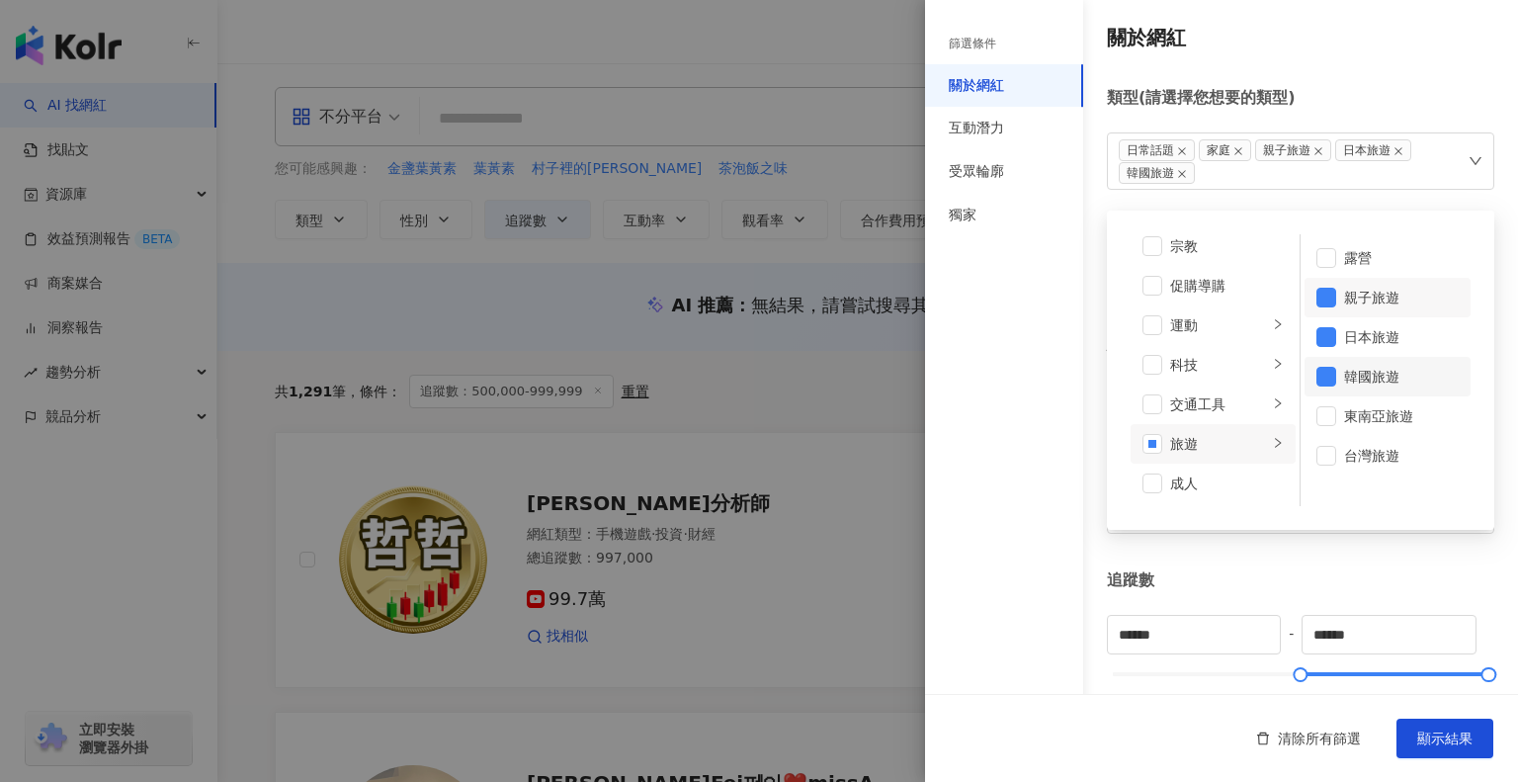
click at [1325, 388] on li "韓國旅遊" at bounding box center [1387, 377] width 166 height 40
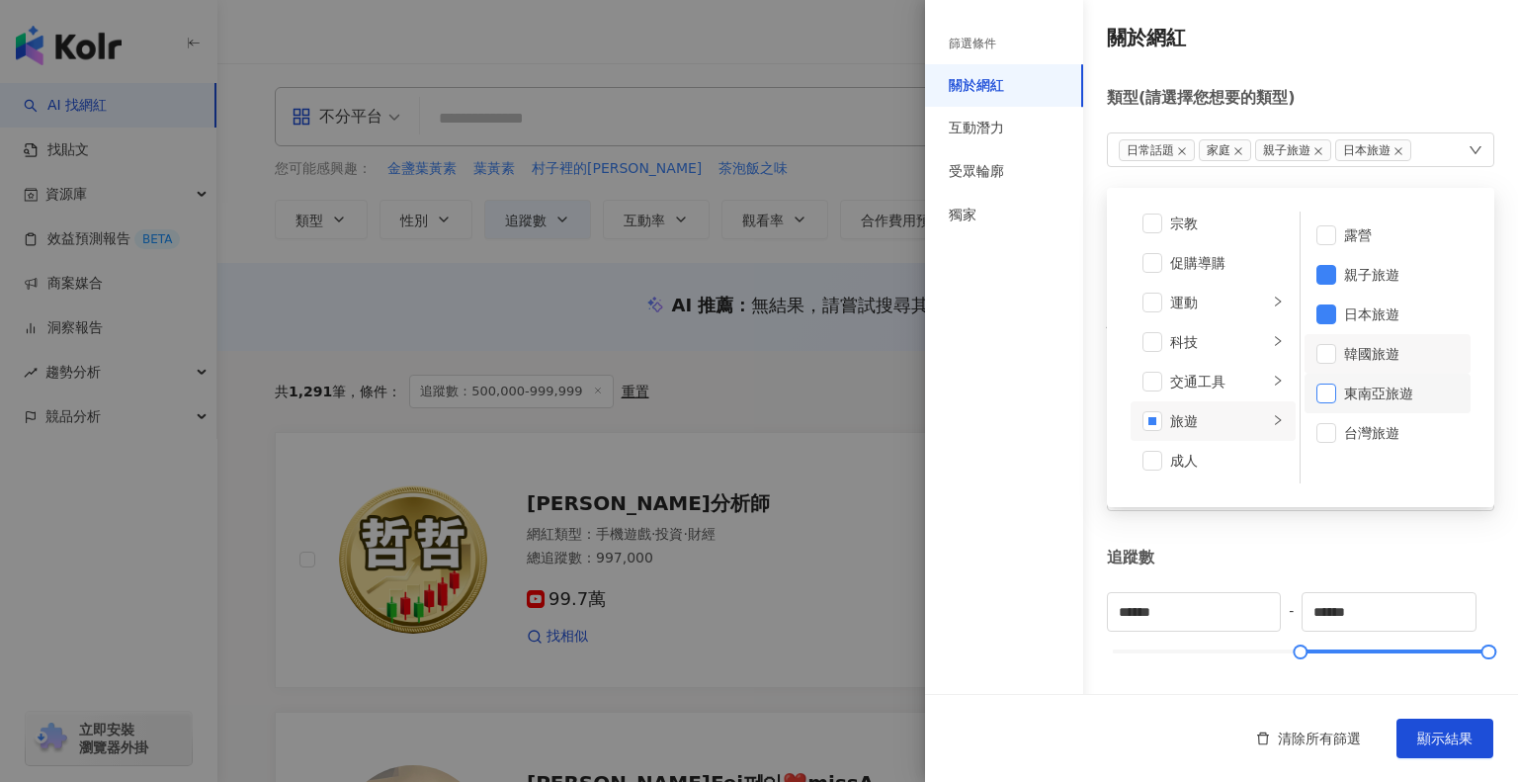
click at [1324, 398] on span at bounding box center [1326, 393] width 20 height 20
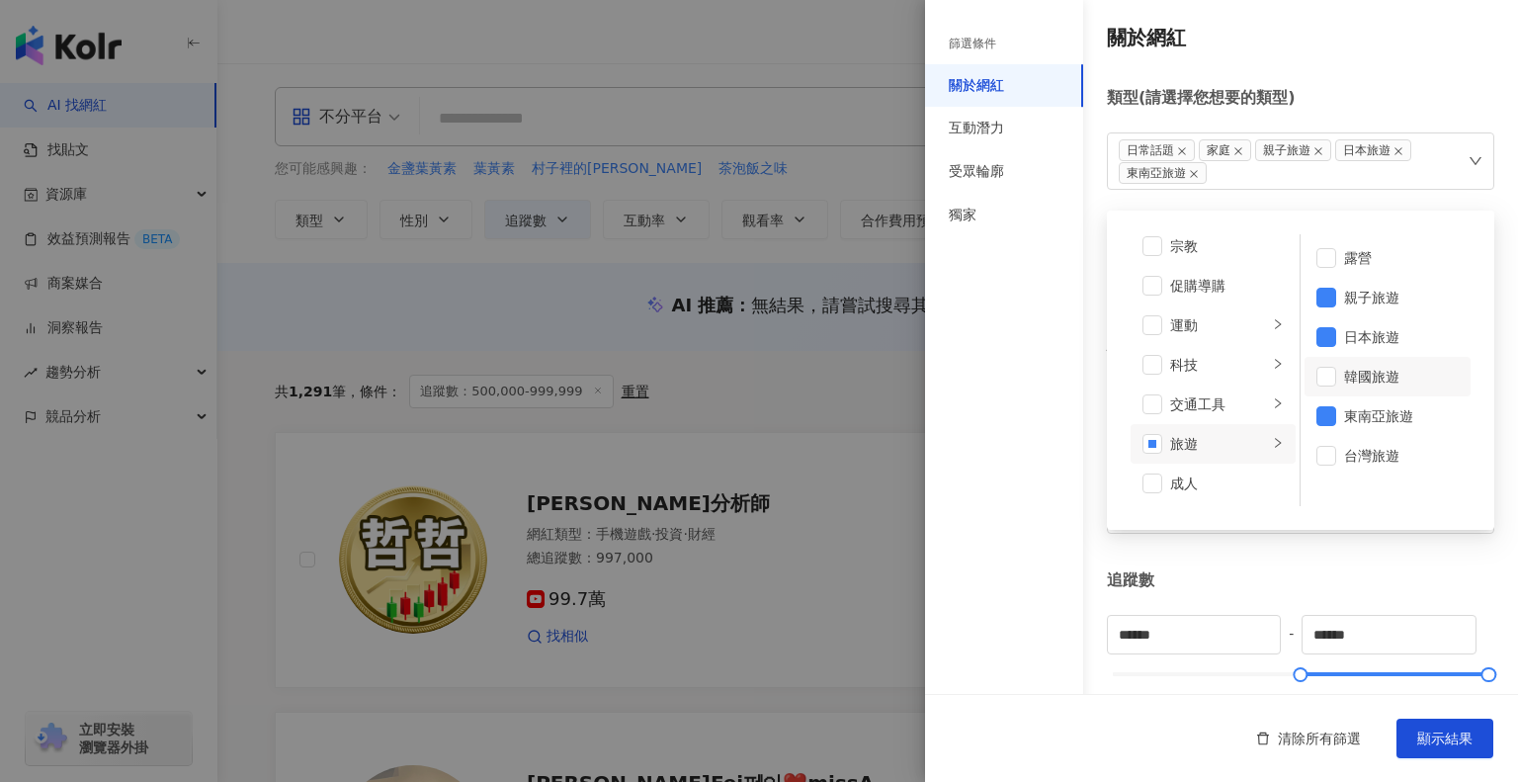
click at [1318, 360] on li "韓國旅遊" at bounding box center [1387, 377] width 166 height 40
click at [1317, 436] on li "台灣旅遊" at bounding box center [1387, 456] width 166 height 40
click at [1316, 263] on span at bounding box center [1326, 258] width 20 height 20
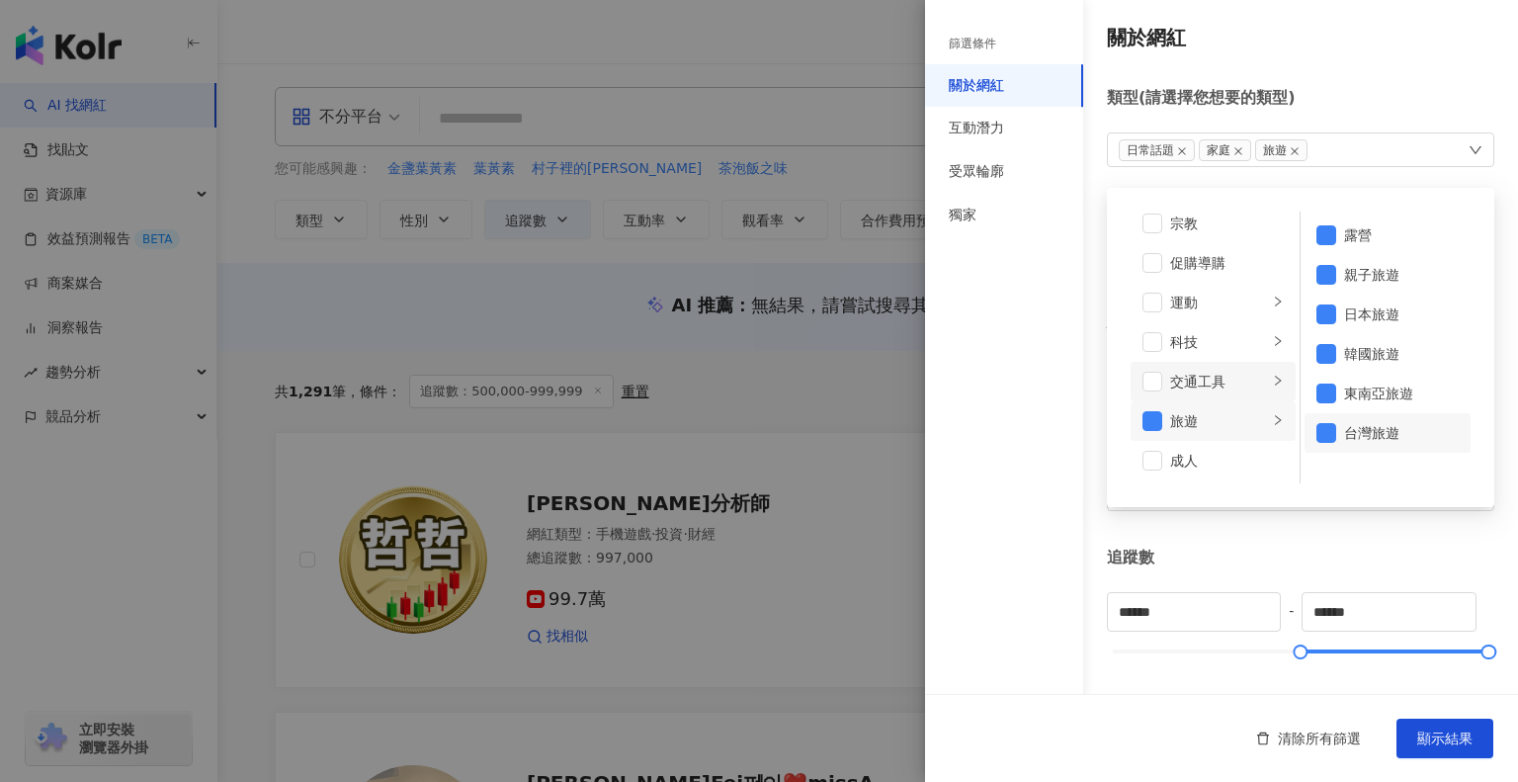
click at [1208, 376] on div "交通工具" at bounding box center [1219, 382] width 98 height 22
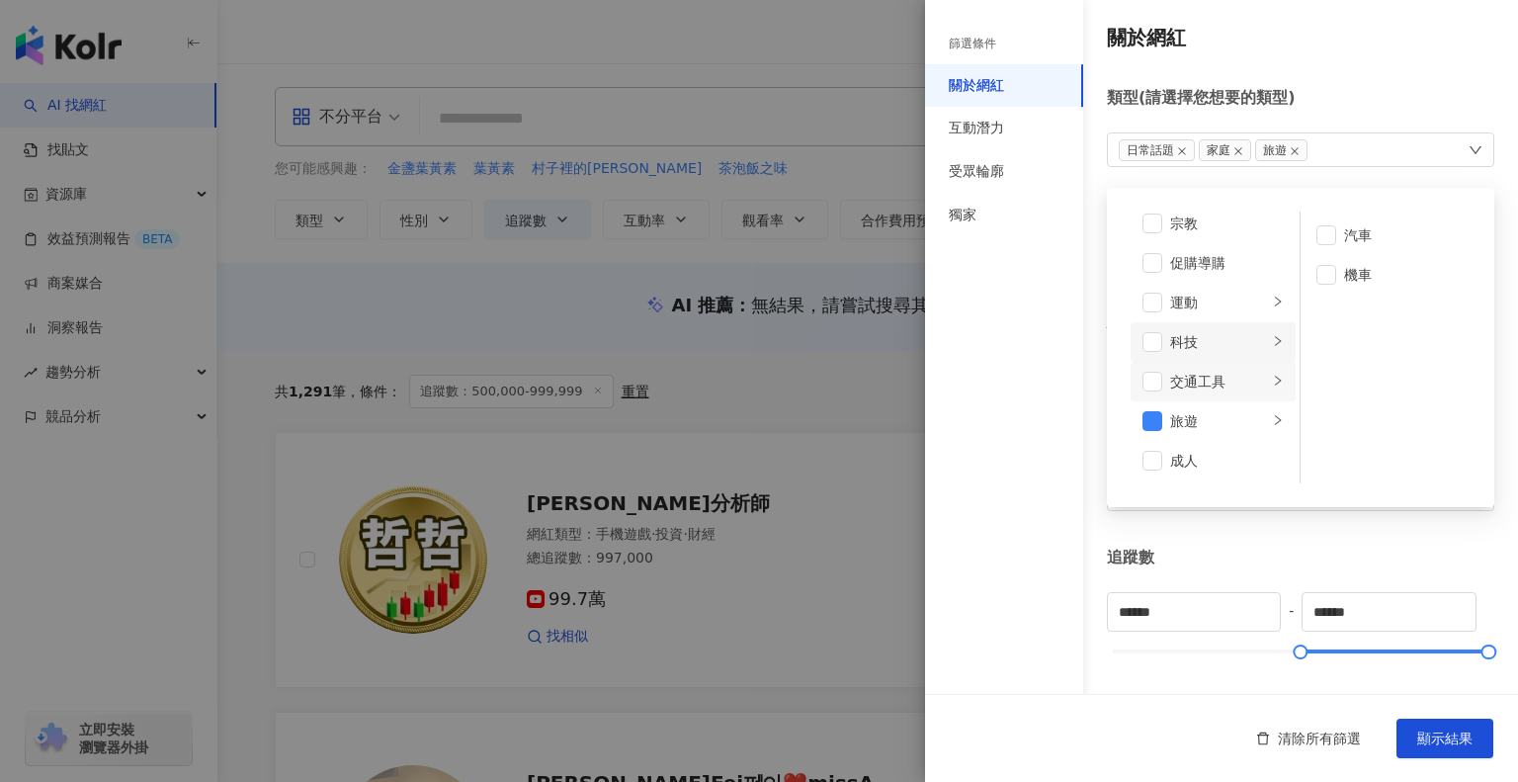
click at [1208, 351] on div "科技" at bounding box center [1219, 342] width 98 height 22
click at [1202, 307] on div "運動" at bounding box center [1219, 302] width 98 height 22
click at [1316, 239] on span at bounding box center [1326, 235] width 20 height 20
click at [1316, 283] on span at bounding box center [1326, 275] width 20 height 20
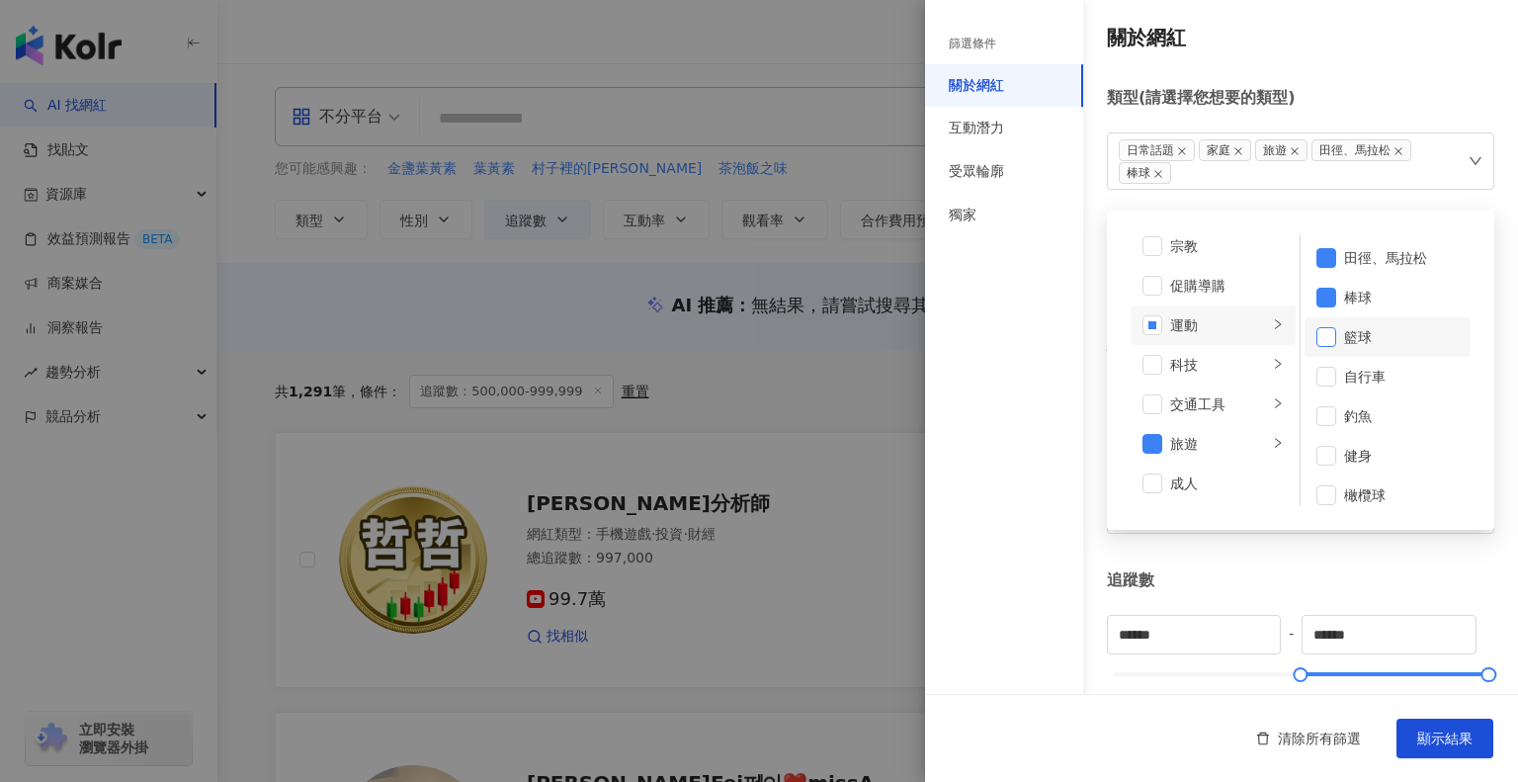
click at [1323, 336] on span at bounding box center [1326, 337] width 20 height 20
click at [1313, 485] on li "登山攀岩" at bounding box center [1387, 475] width 166 height 40
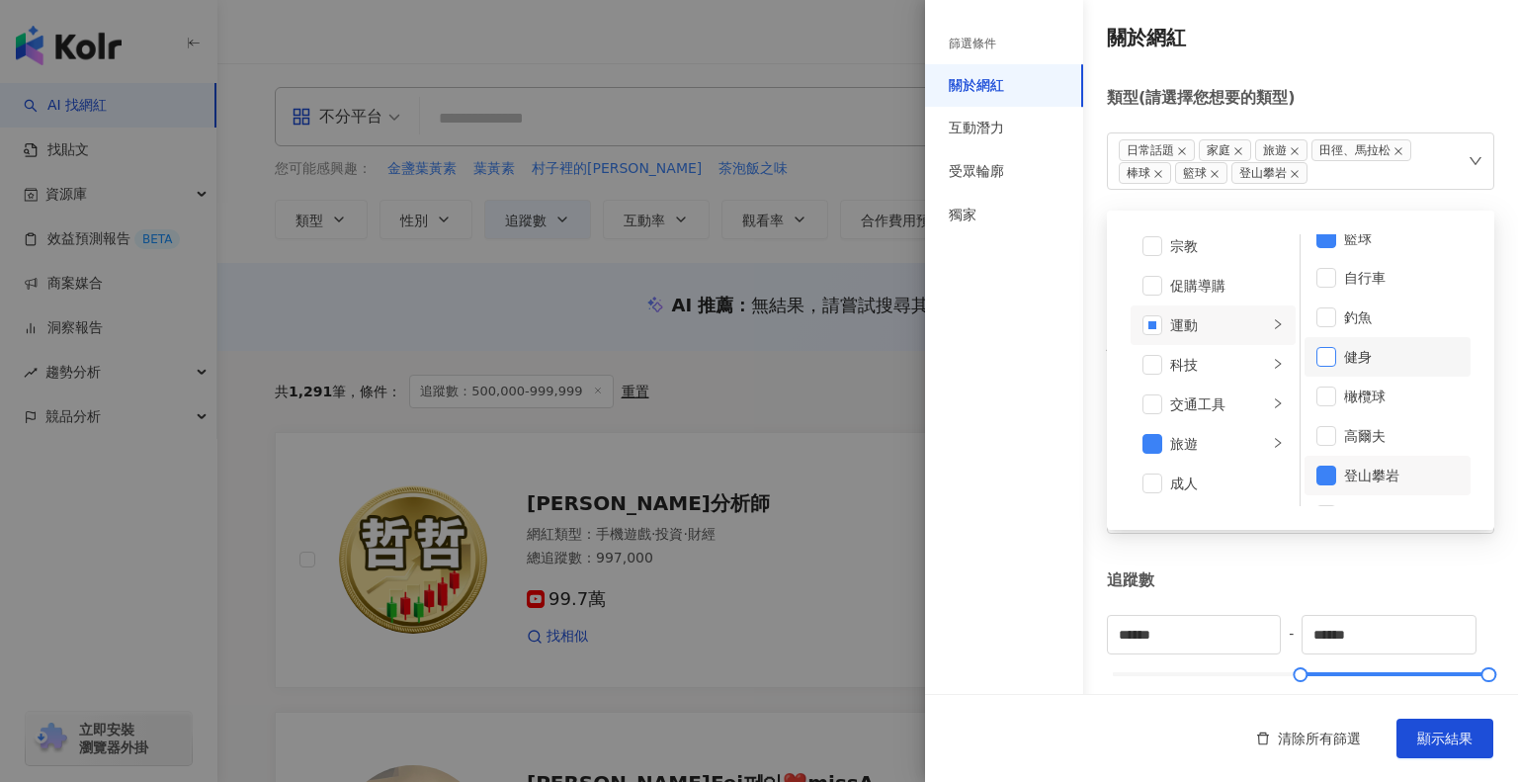
click at [1316, 364] on span at bounding box center [1326, 357] width 20 height 20
click at [1324, 438] on span at bounding box center [1326, 436] width 20 height 20
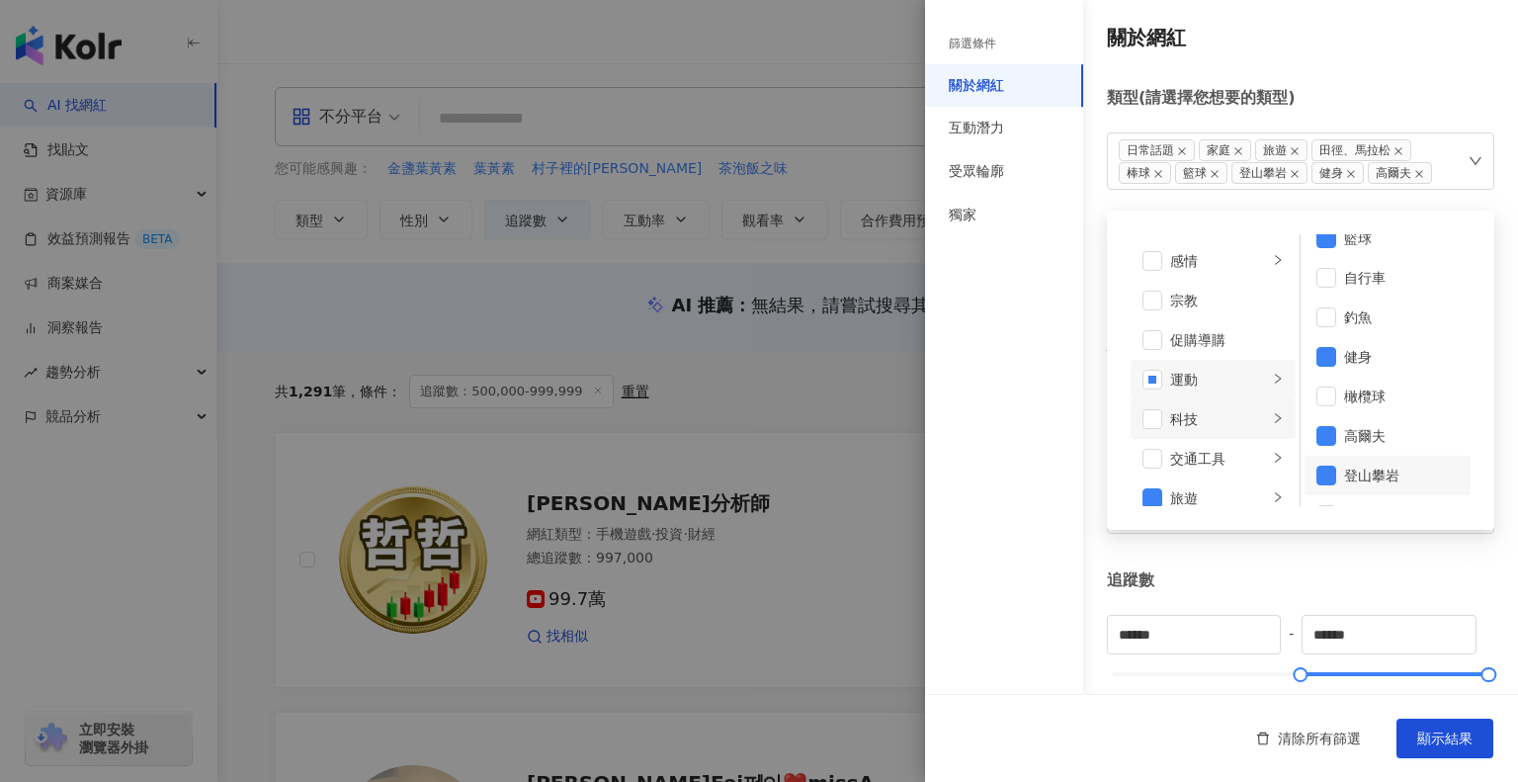
scroll to position [585, 0]
click at [1183, 341] on div "宗教" at bounding box center [1227, 345] width 114 height 22
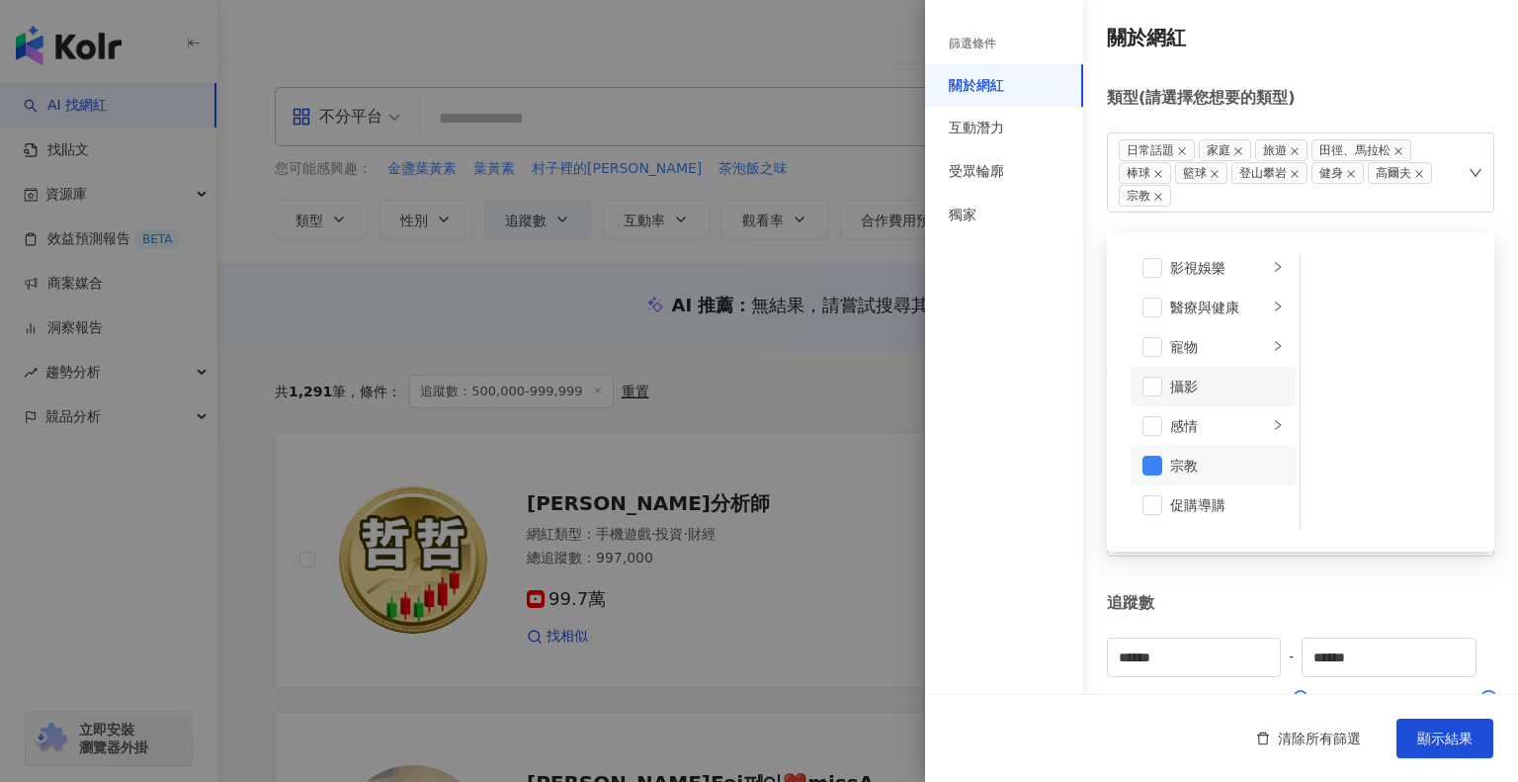
scroll to position [387, 0]
click at [1207, 408] on div "醫療與健康" at bounding box center [1219, 406] width 98 height 22
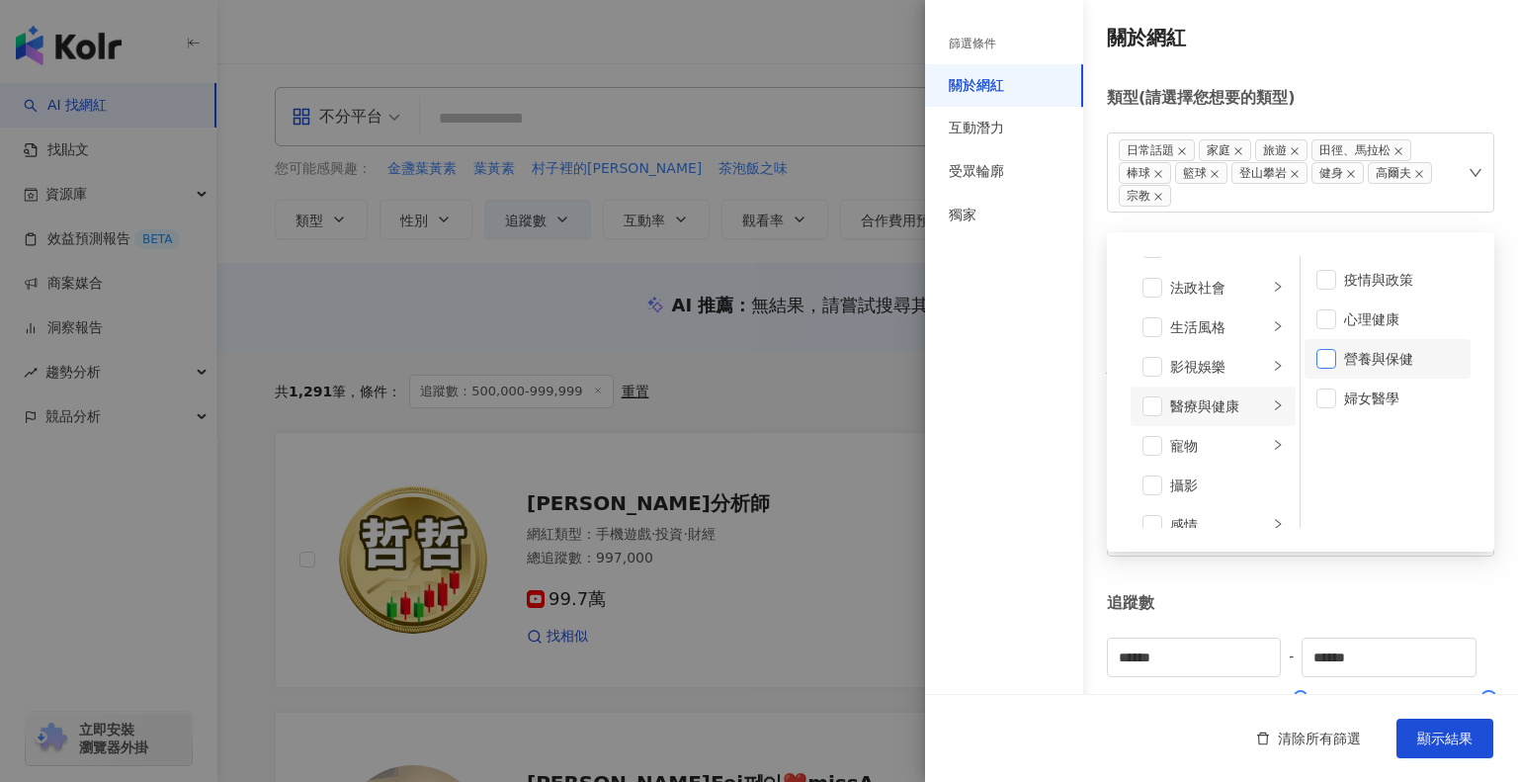
click at [1324, 361] on span at bounding box center [1326, 359] width 20 height 20
click at [1347, 398] on div "婦女醫學" at bounding box center [1401, 398] width 115 height 22
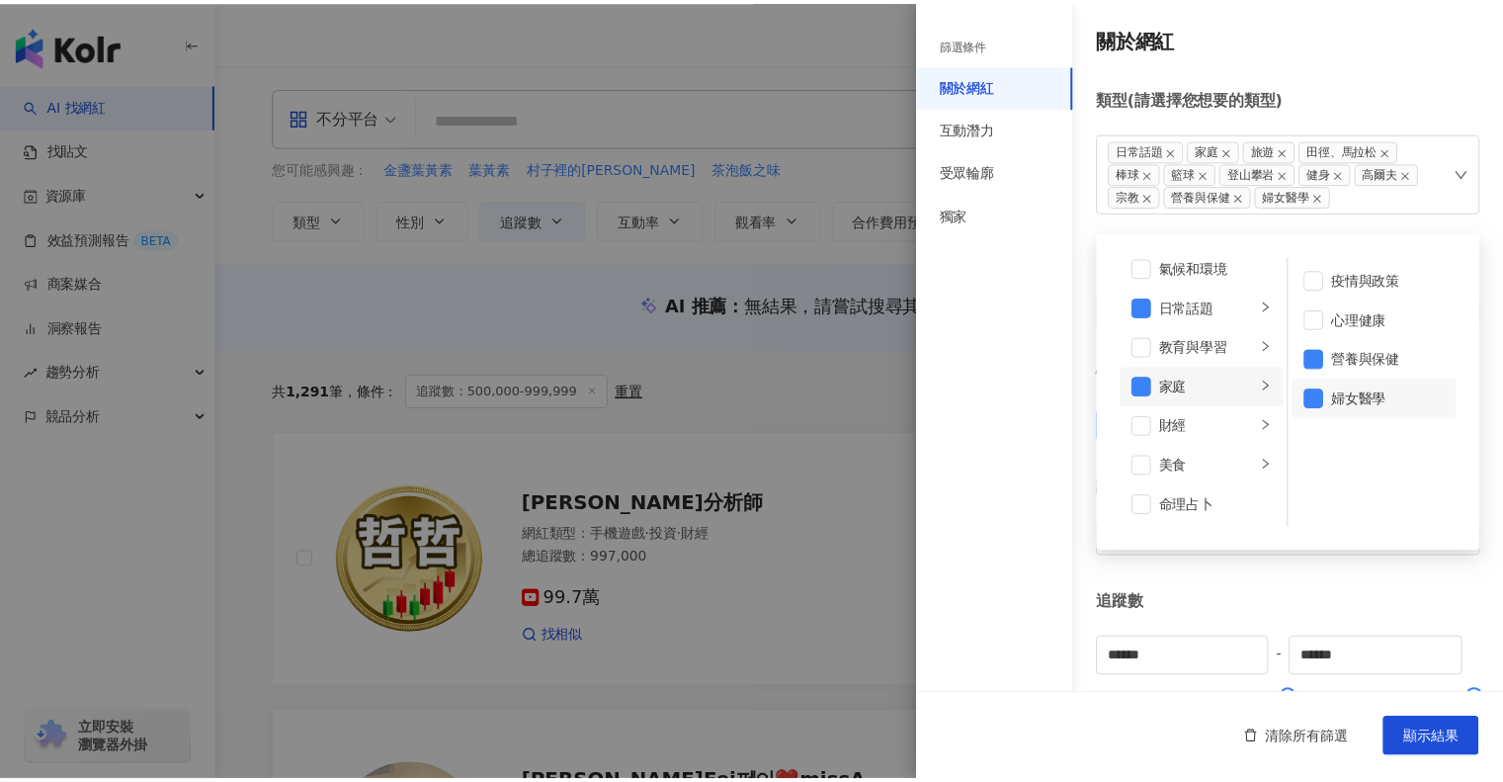
scroll to position [0, 0]
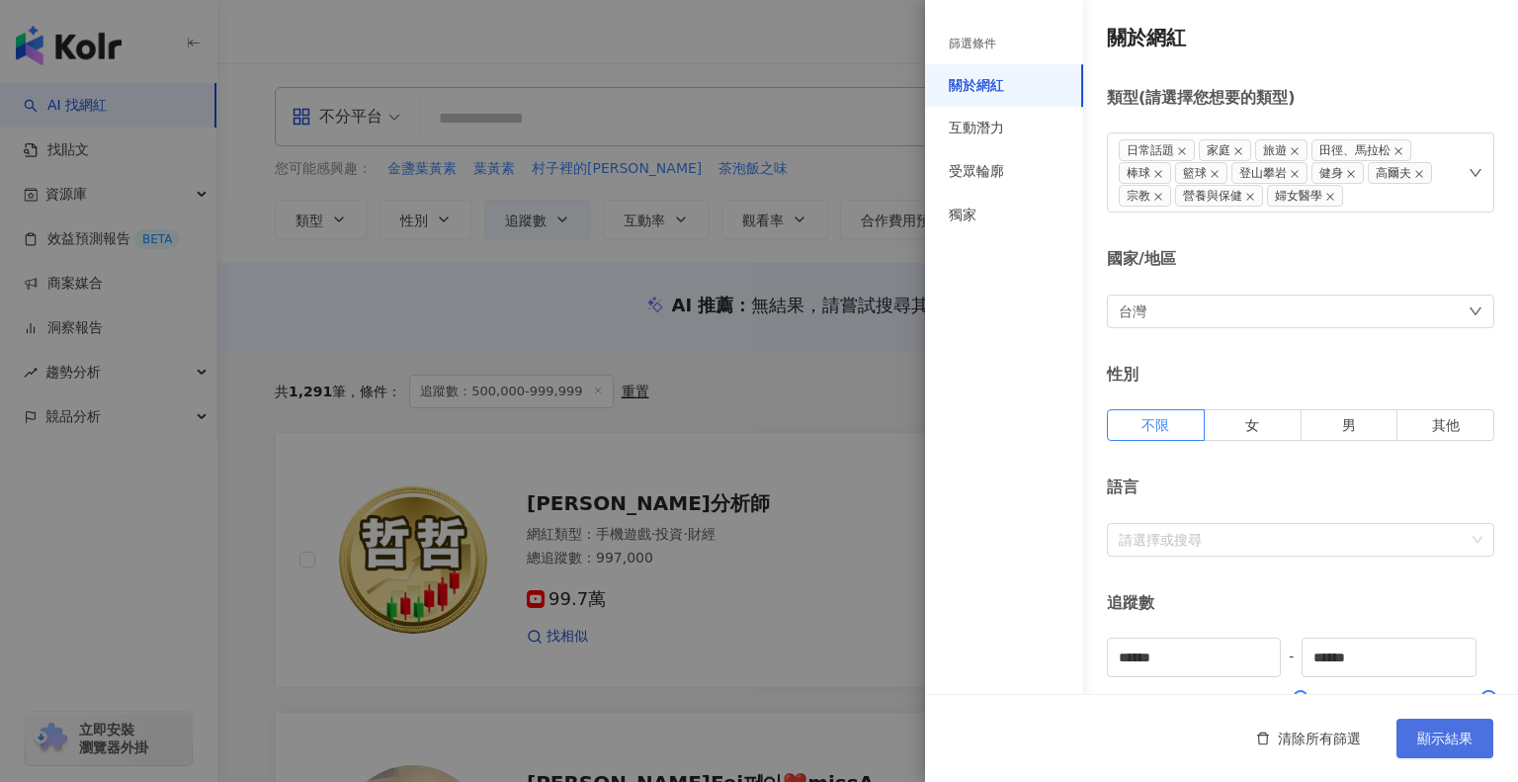
click at [1439, 748] on button "顯示結果" at bounding box center [1444, 738] width 97 height 40
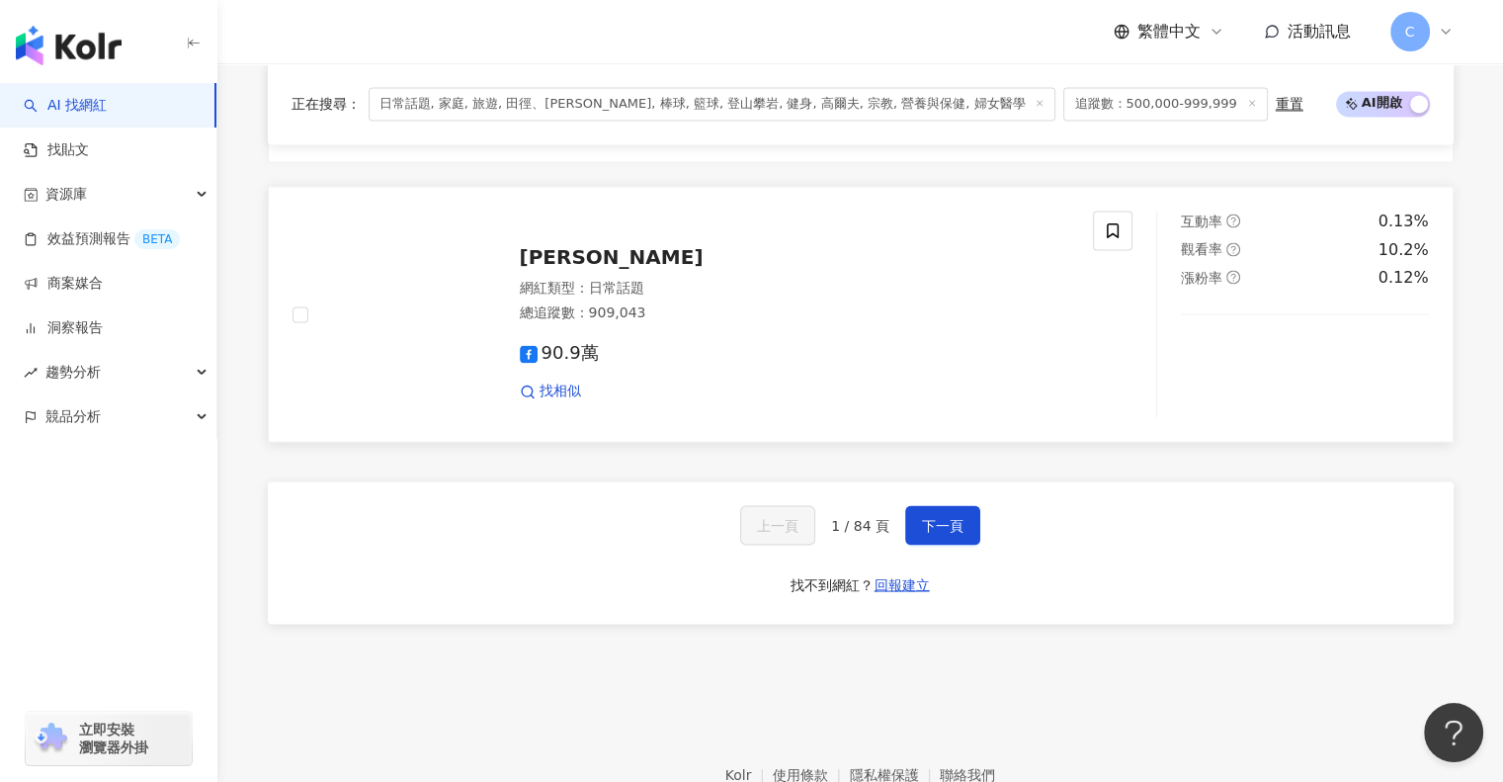
scroll to position [3261, 0]
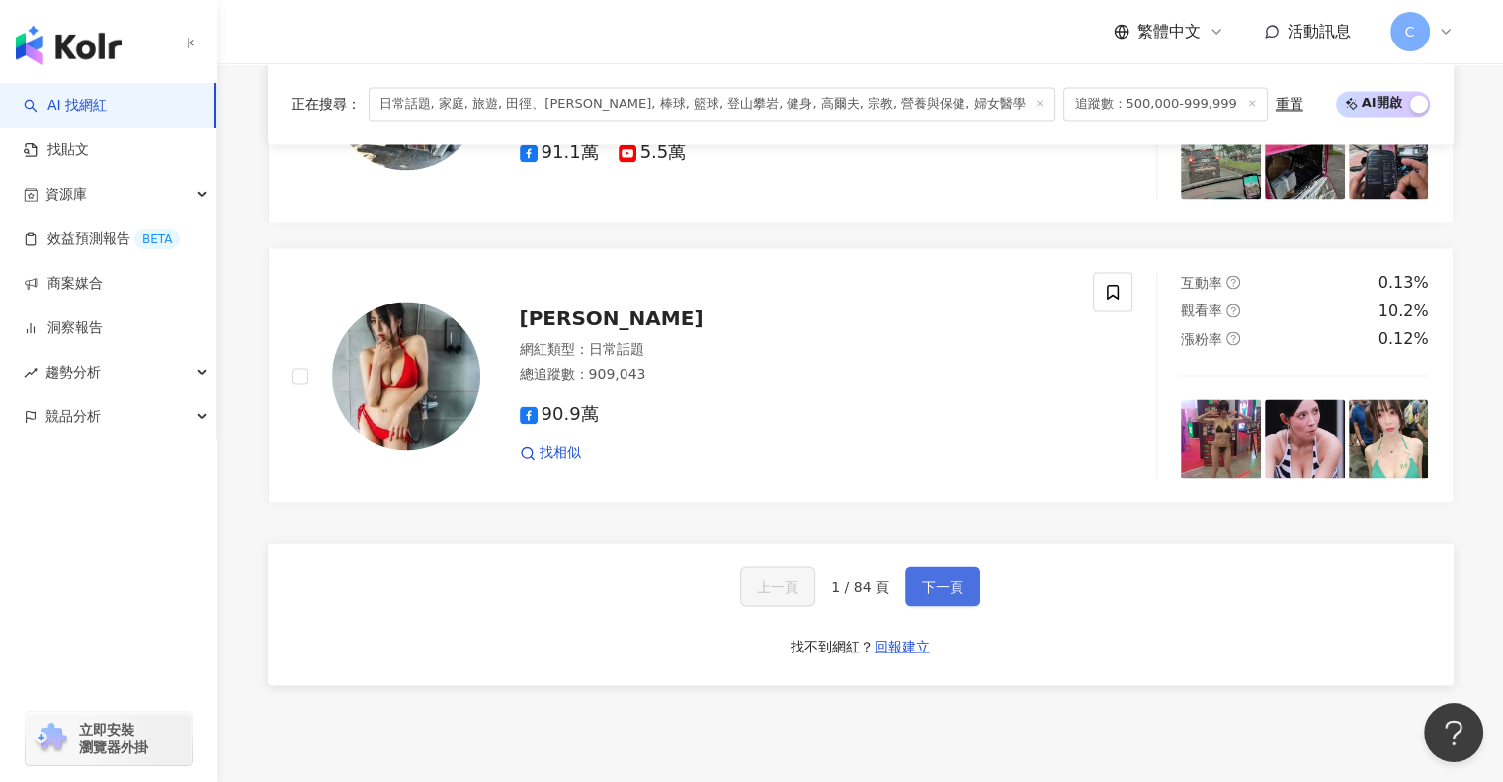
click at [928, 590] on button "下一頁" at bounding box center [942, 586] width 75 height 40
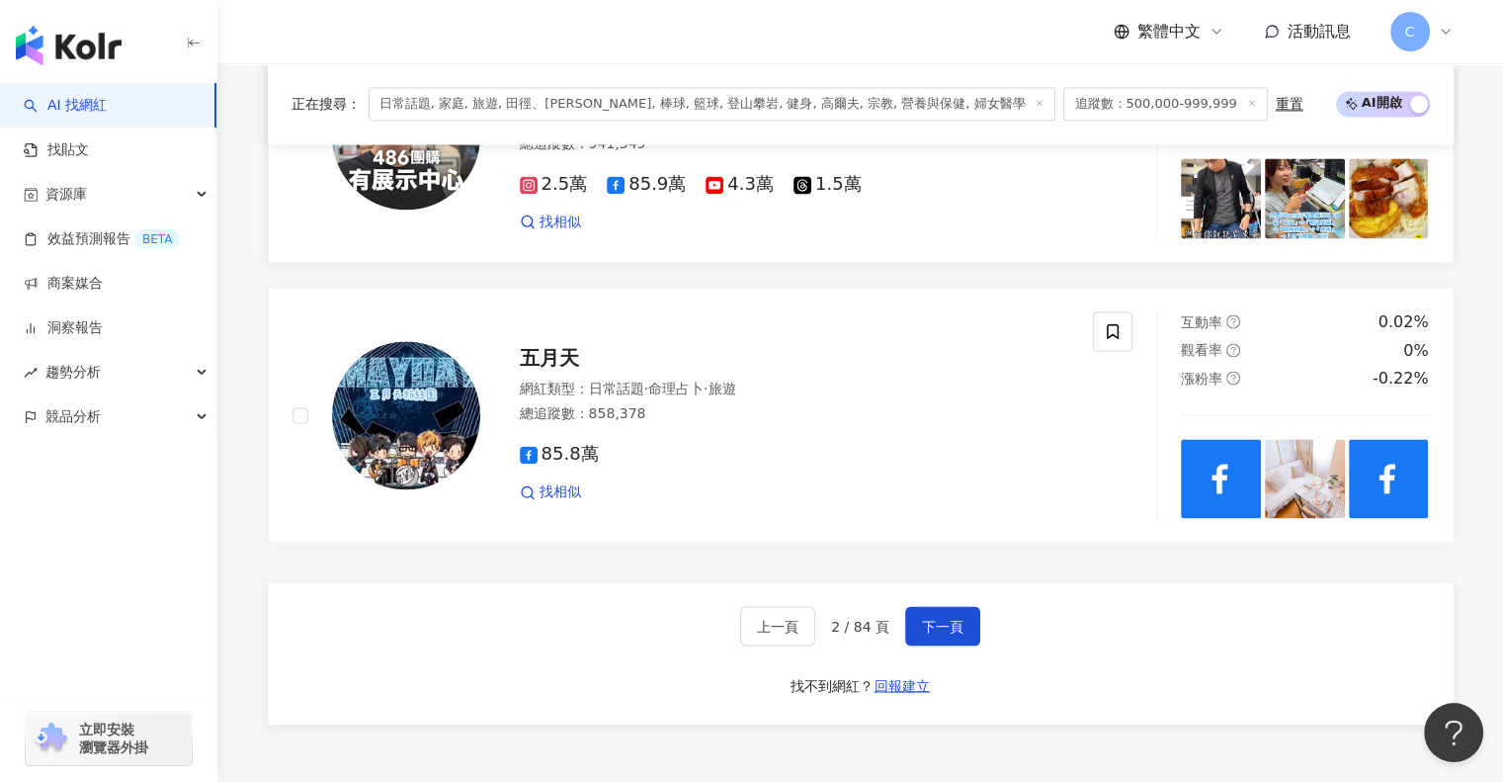
scroll to position [3426, 0]
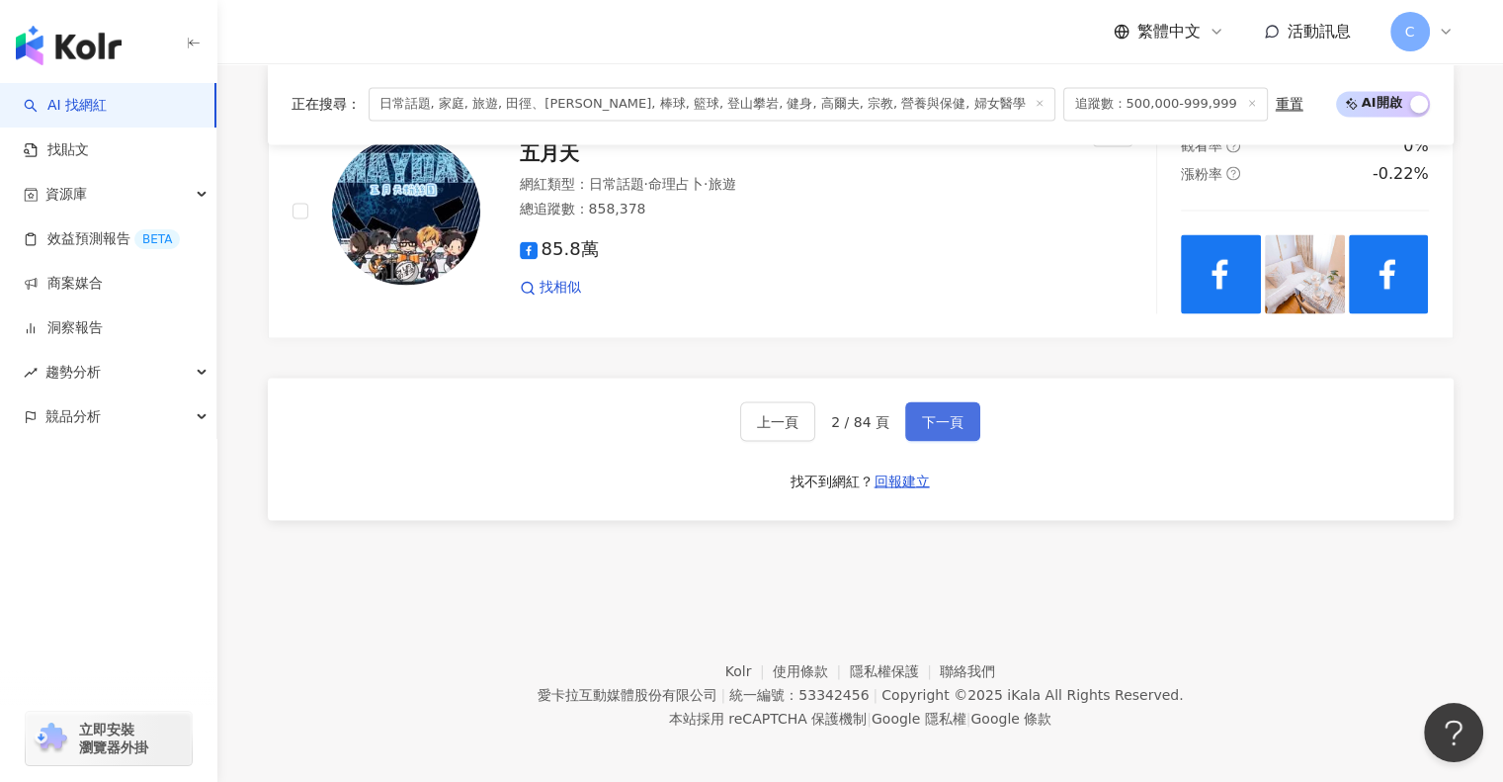
click at [944, 413] on span "下一頁" at bounding box center [942, 421] width 41 height 16
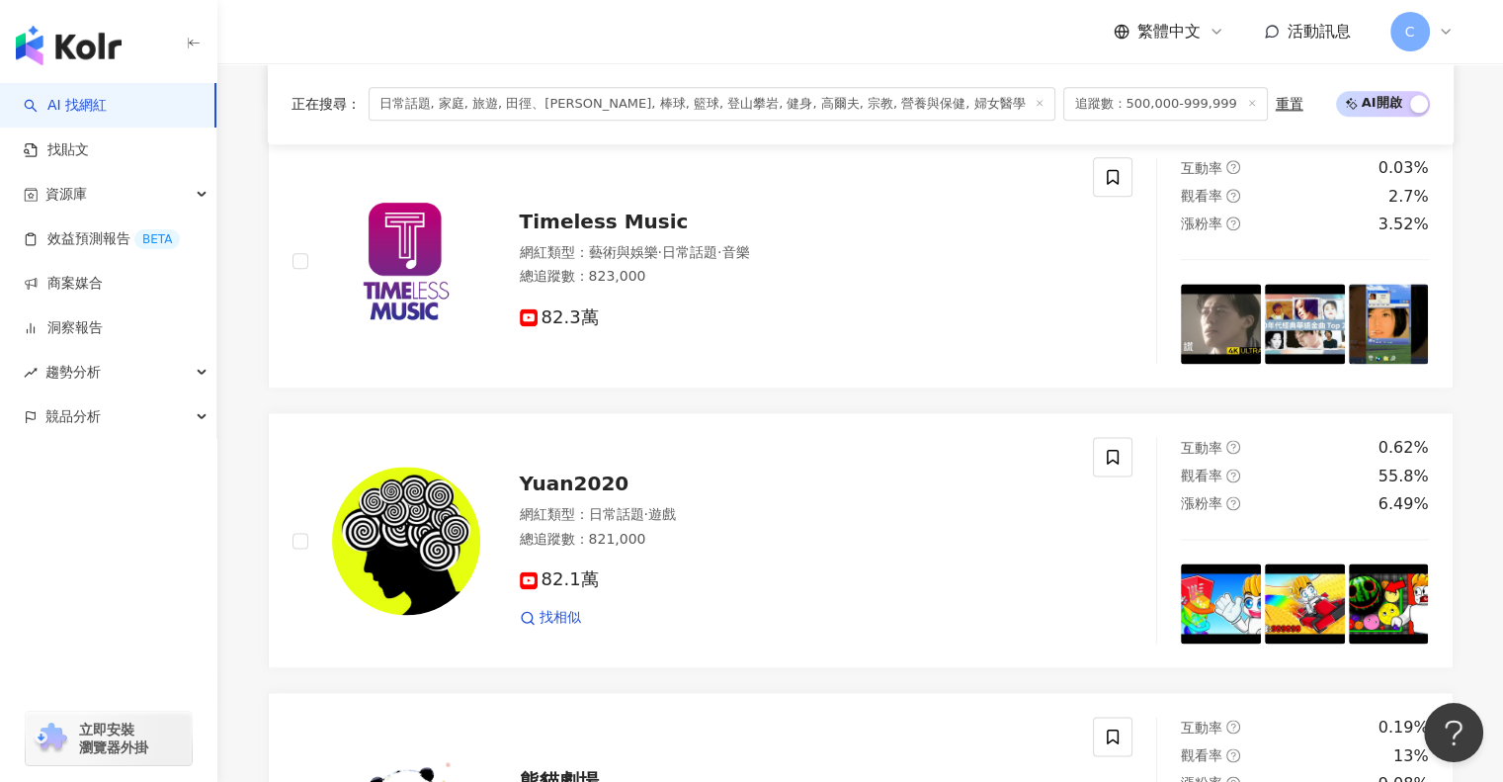
scroll to position [3327, 0]
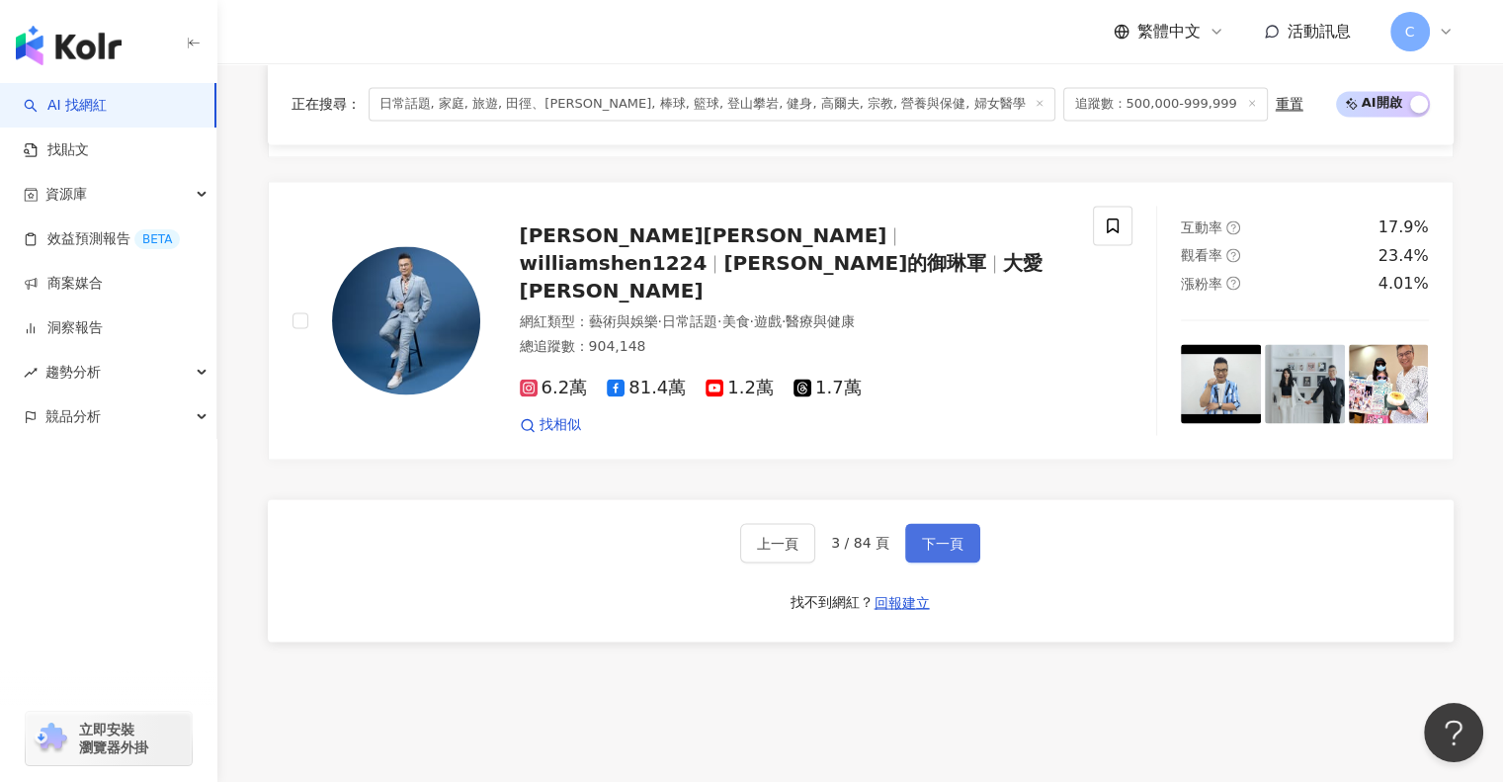
click at [959, 535] on span "下一頁" at bounding box center [942, 543] width 41 height 16
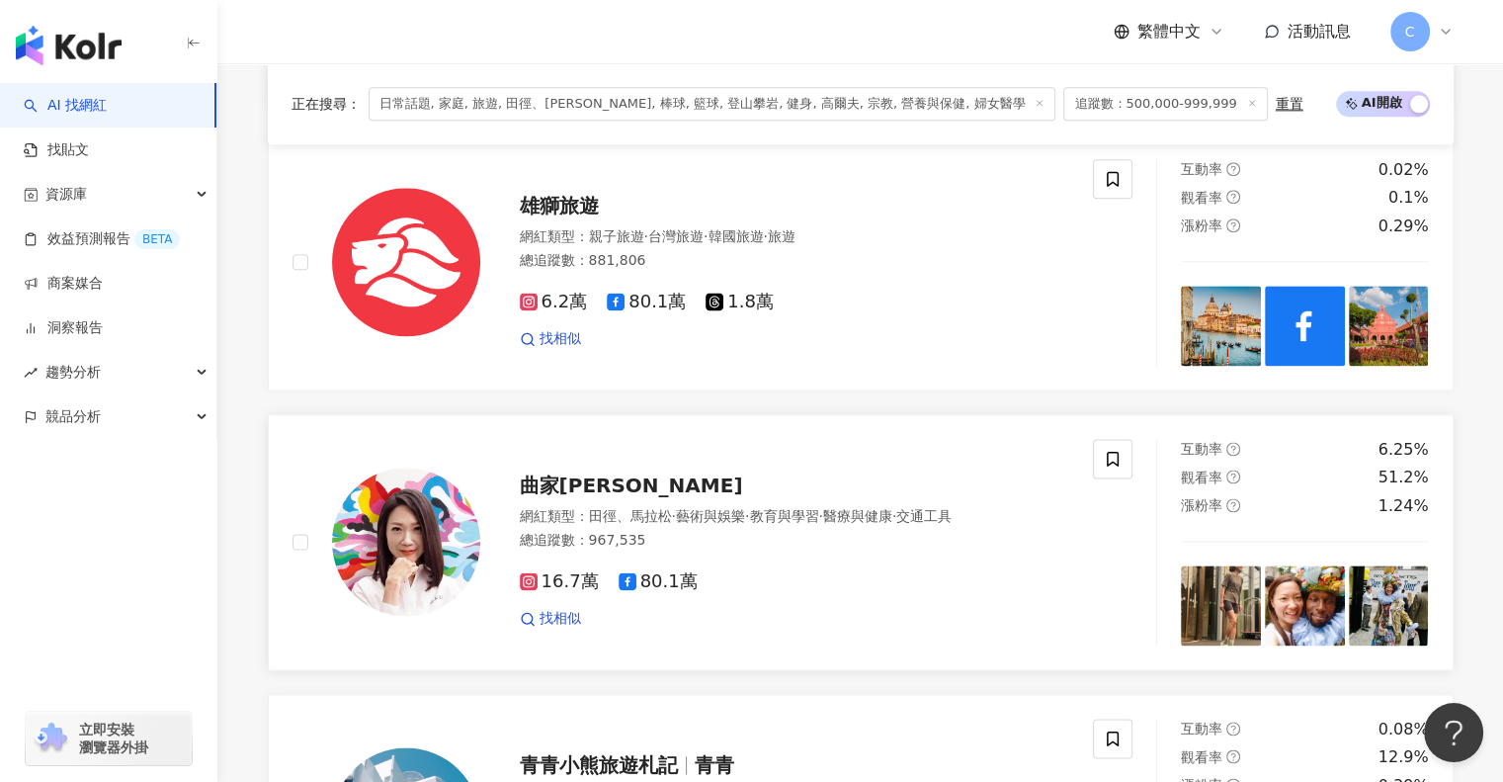
scroll to position [3426, 0]
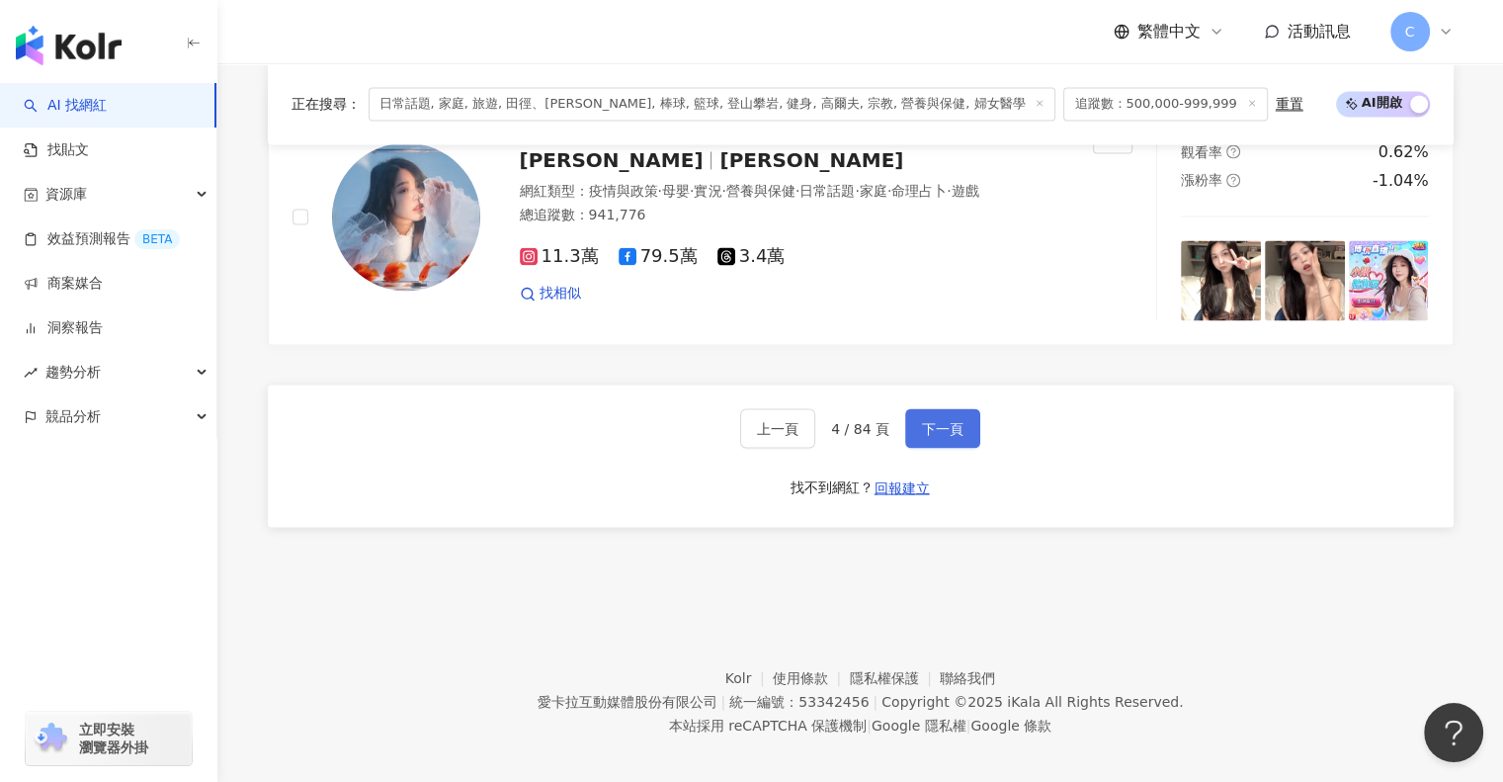
click at [949, 433] on button "下一頁" at bounding box center [942, 428] width 75 height 40
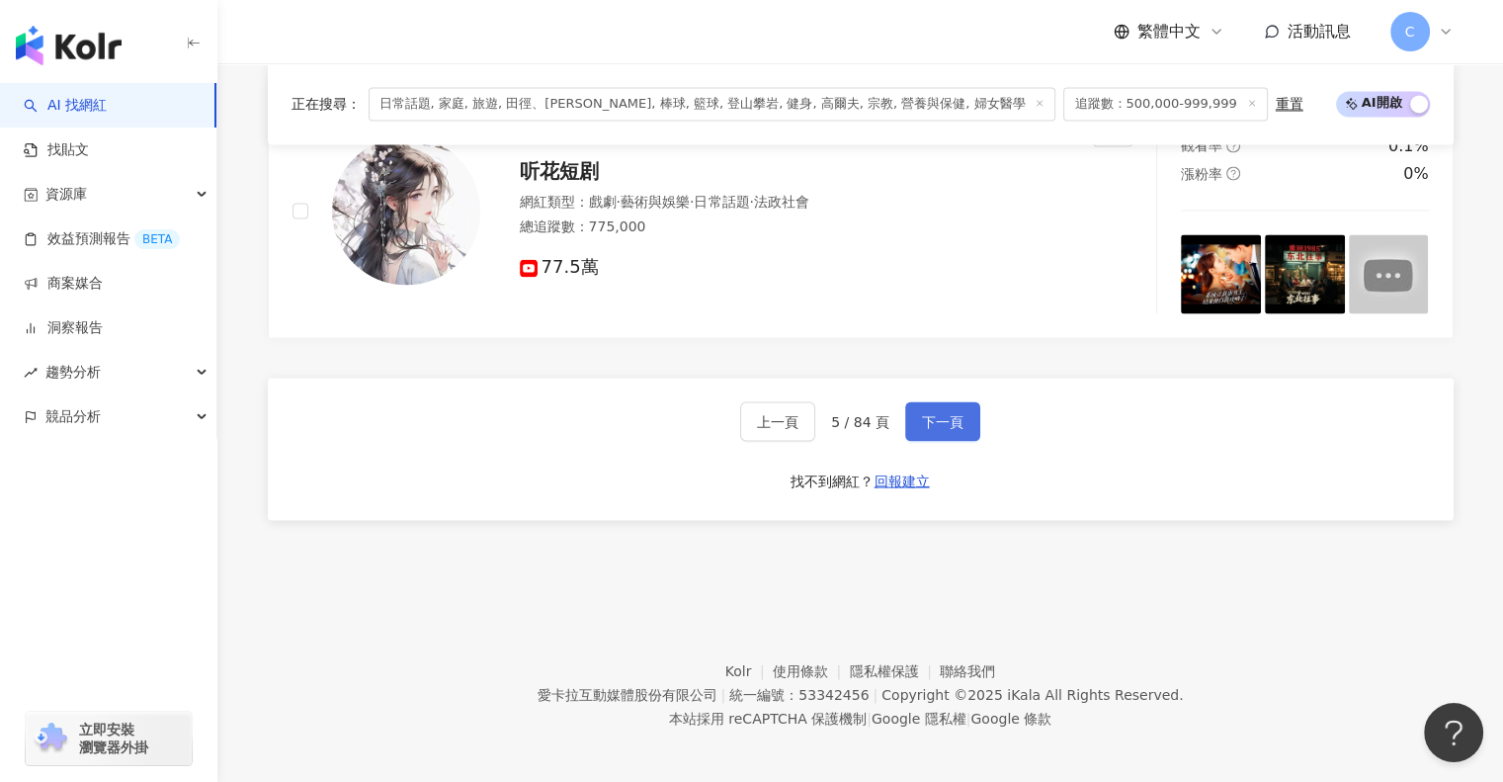
click at [932, 417] on span "下一頁" at bounding box center [942, 421] width 41 height 16
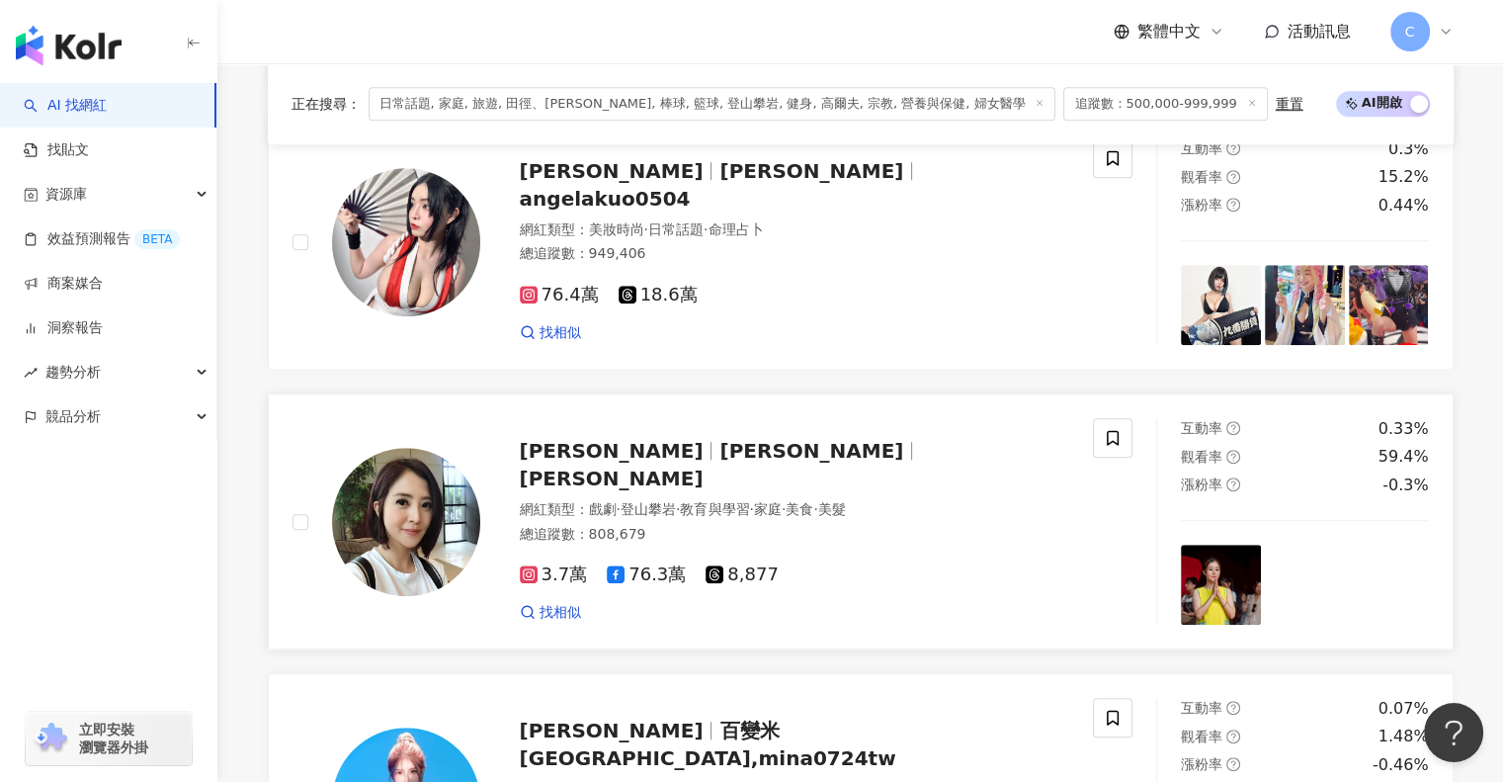
scroll to position [1449, 0]
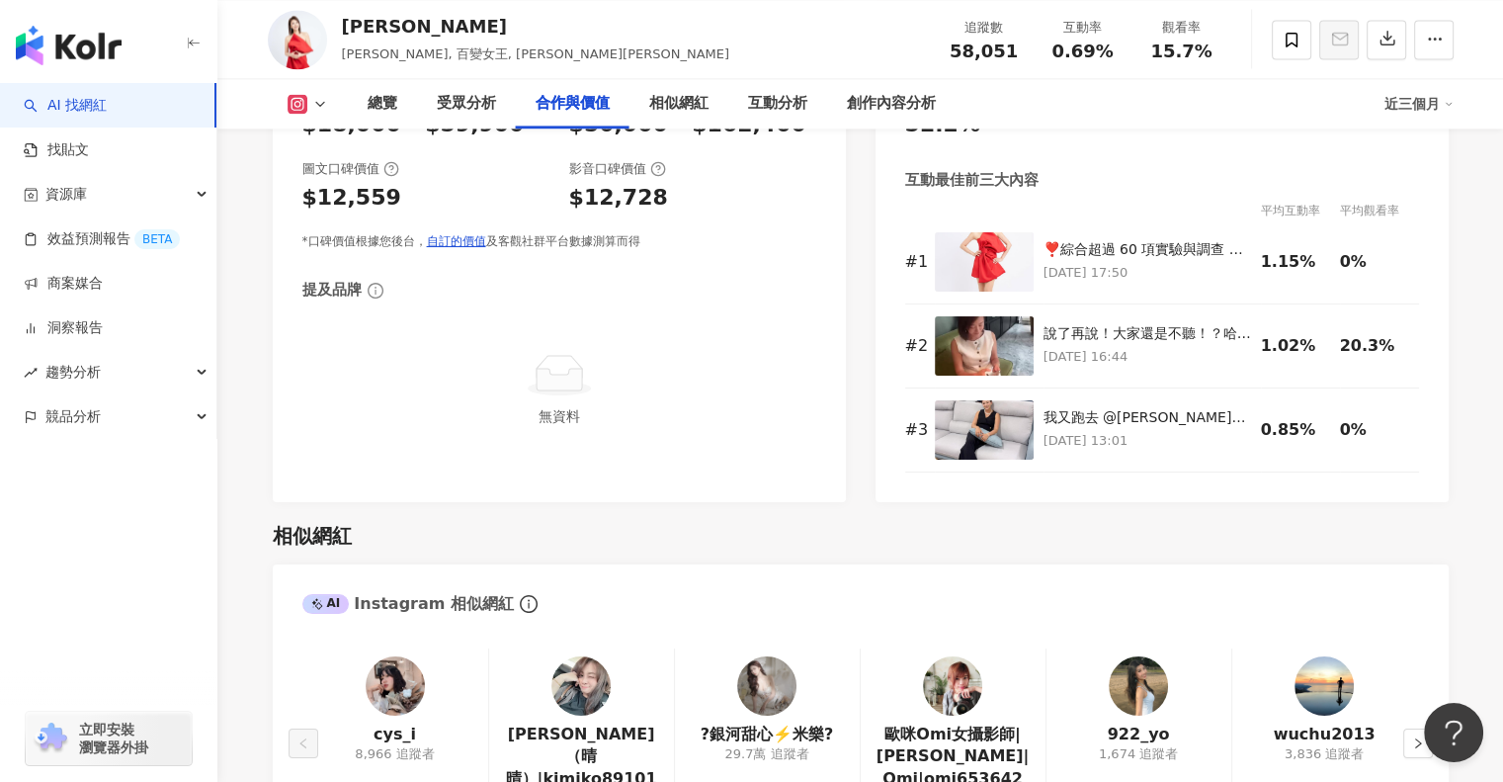
scroll to position [2766, 0]
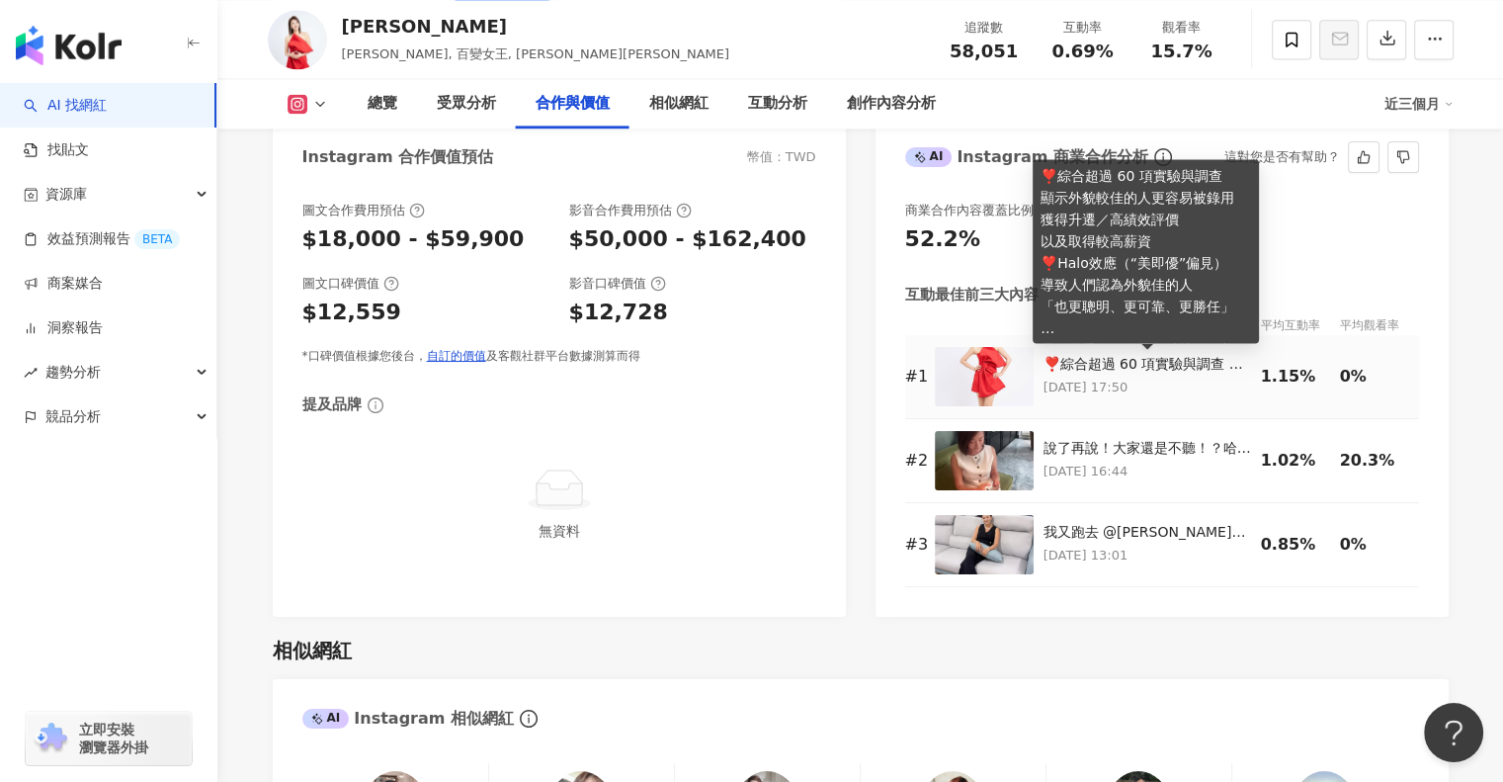
click at [1088, 366] on div "❣️綜合超過 60 項實驗與調查 顯示外貌較佳的人更容易被錄用 獲得升遷／高績效評價 以及取得較高薪資 ❣️Halo效應（“美即優”偏見） 導致人們認為外貌佳…" at bounding box center [1146, 365] width 207 height 20
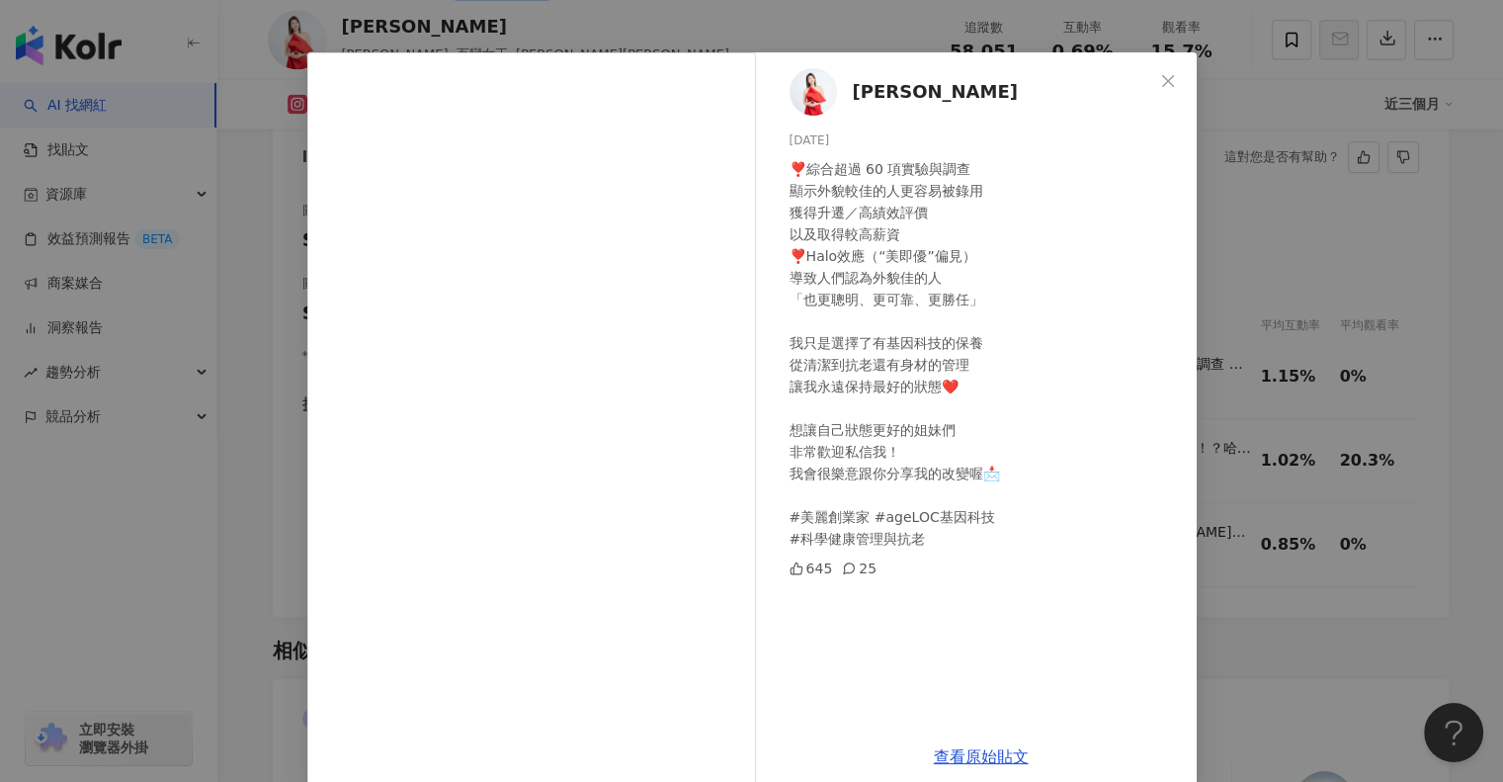
scroll to position [72, 0]
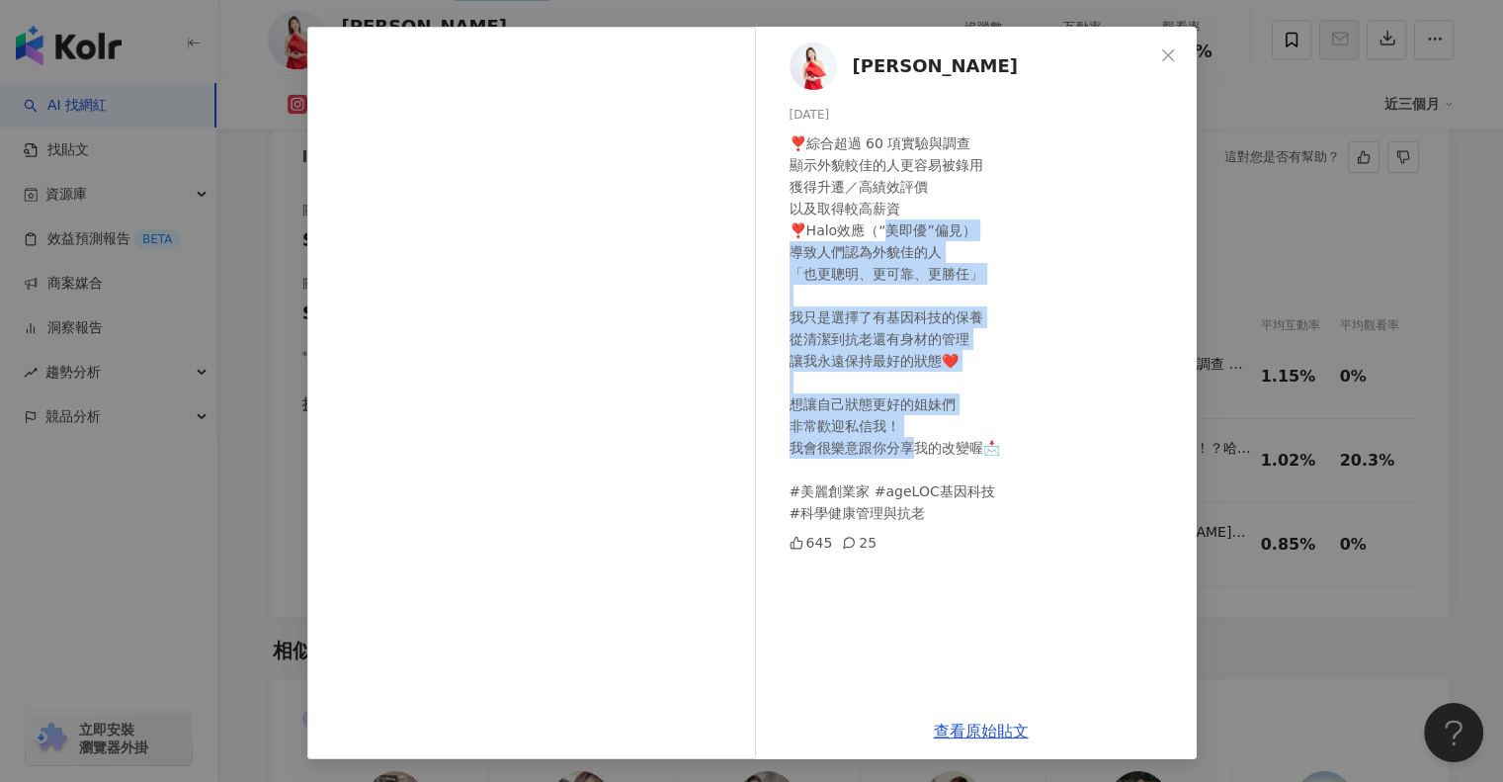
drag, startPoint x: 875, startPoint y: 228, endPoint x: 905, endPoint y: 442, distance: 215.5
click at [905, 442] on div "❣️綜合超過 60 項實驗與調查 顯示外貌較佳的人更容易被錄用 獲得升遷／高績效評價 以及取得較高薪資 ❣️Halo效應（“美即優”偏見） 導致人們認為外貌佳…" at bounding box center [984, 327] width 391 height 391
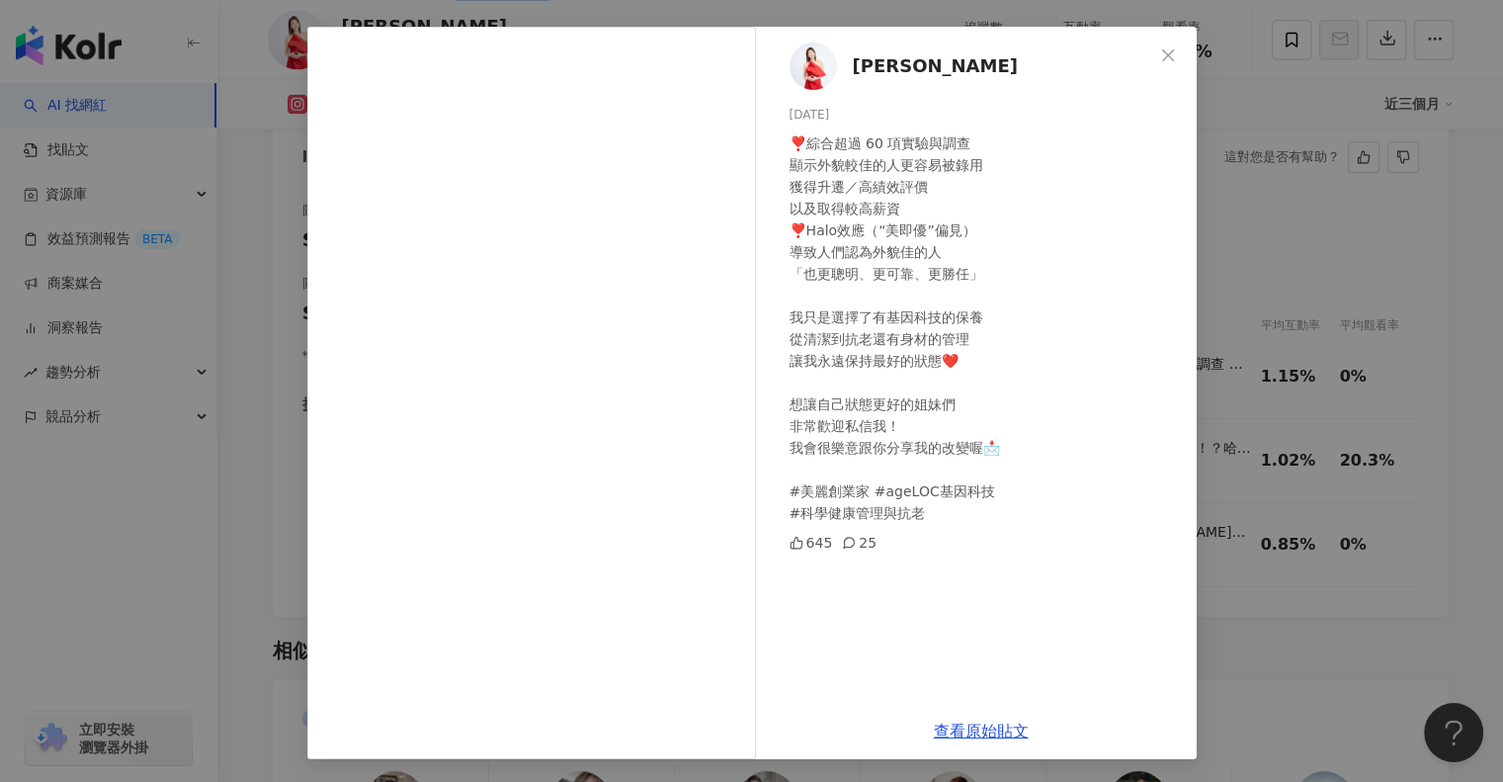
drag, startPoint x: 1252, startPoint y: 222, endPoint x: 1191, endPoint y: 124, distance: 116.3
click at [1251, 222] on div "[PERSON_NAME] [DATE] ❣️綜合超過 60 項實驗與調查 顯示外貌較佳的人更容易被錄用 獲得升遷／高績效評價 以及取得較高薪資 ❣️Halo…" at bounding box center [751, 391] width 1503 height 782
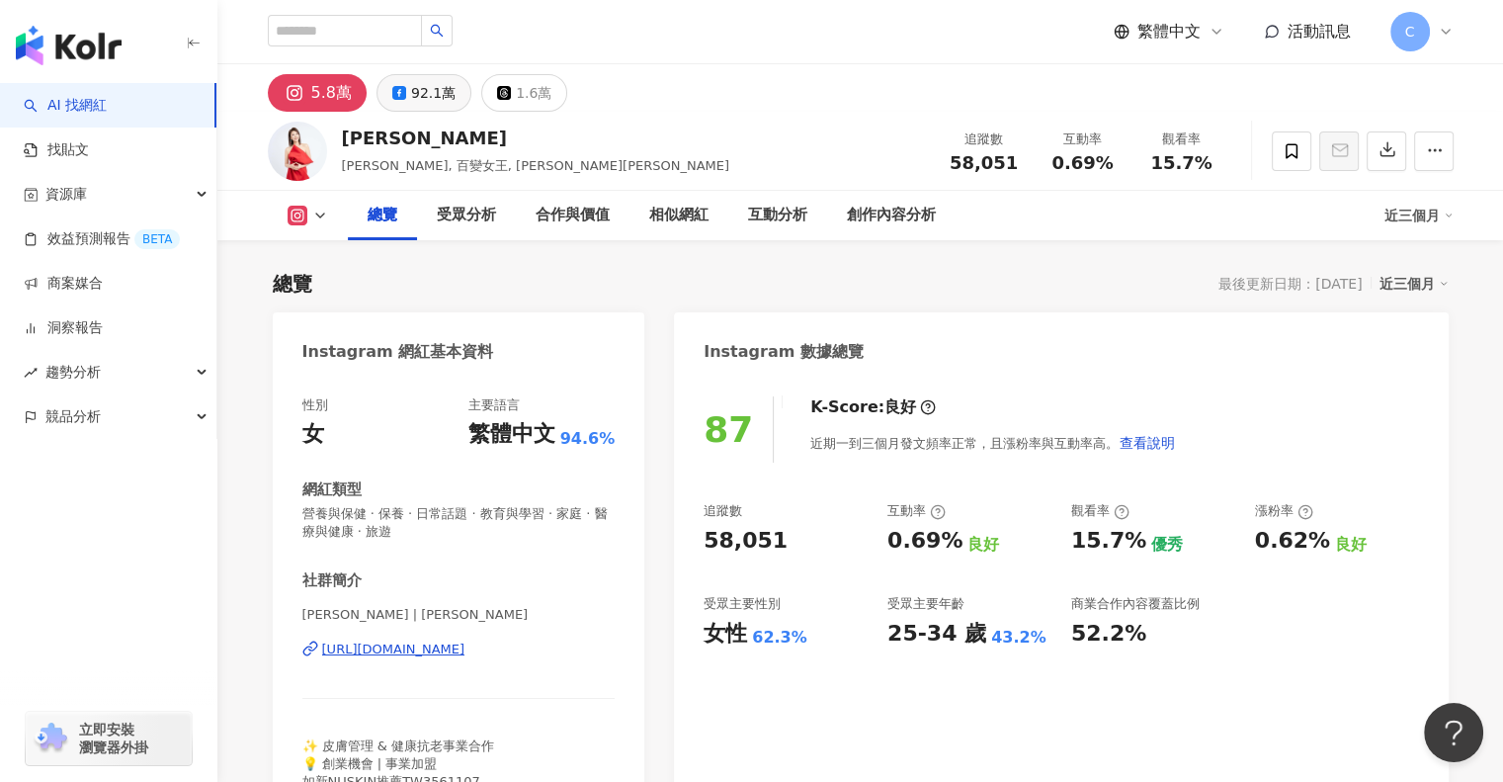
click at [412, 88] on div "92.1萬" at bounding box center [433, 93] width 44 height 28
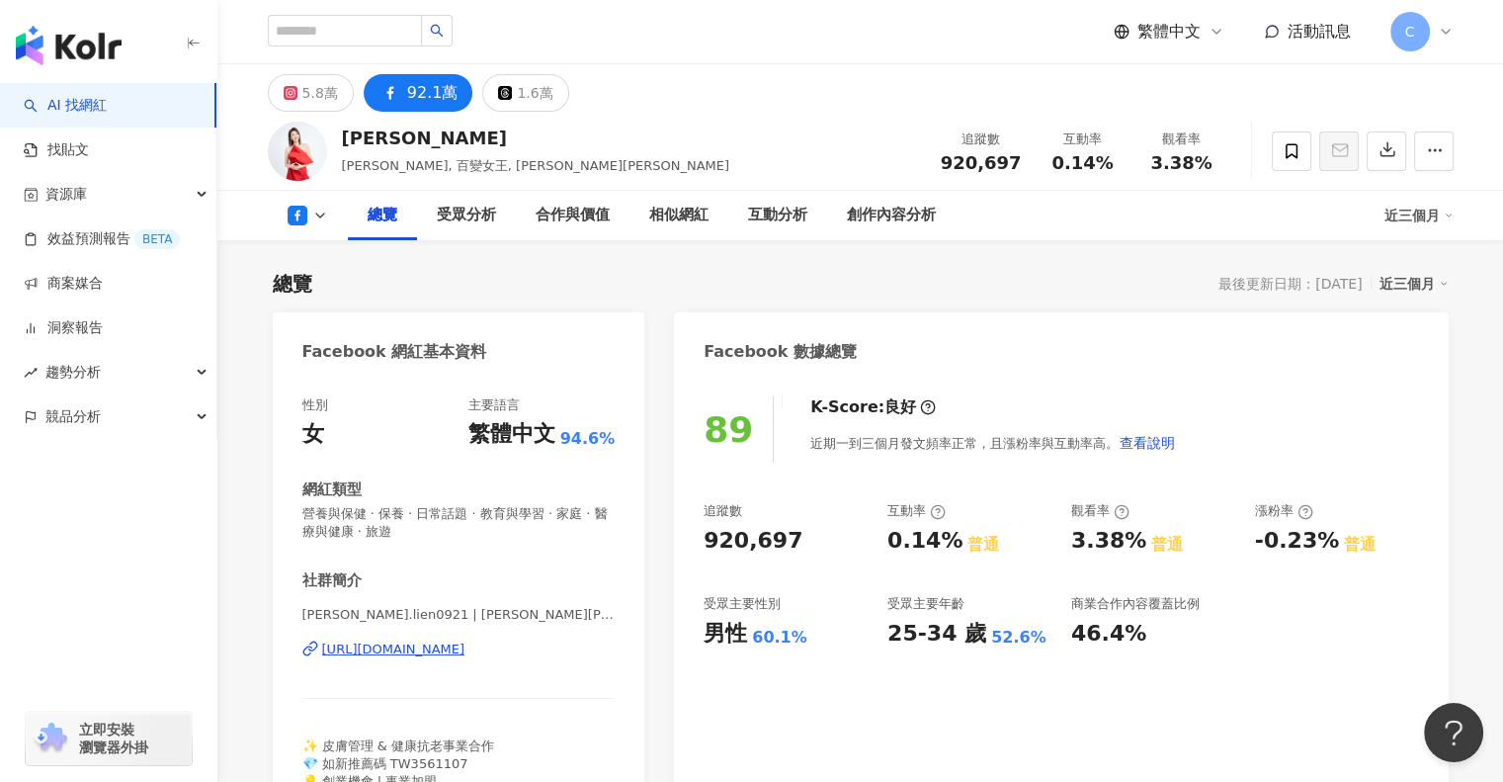
click at [300, 222] on icon at bounding box center [298, 216] width 20 height 20
click at [329, 310] on button "Facebook" at bounding box center [338, 298] width 119 height 28
